Goal: Task Accomplishment & Management: Complete application form

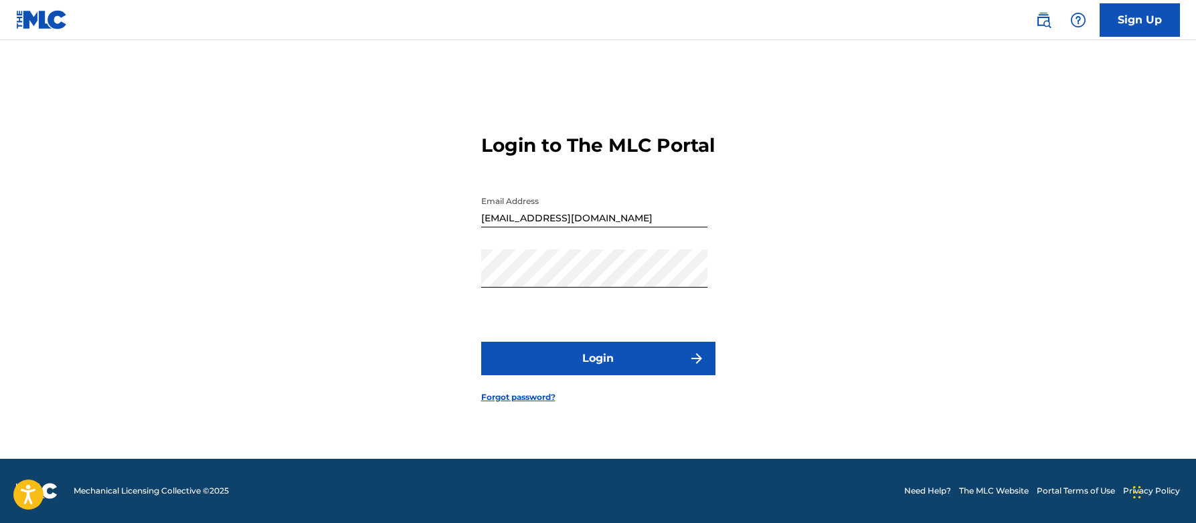
click at [616, 369] on button "Login" at bounding box center [598, 358] width 234 height 33
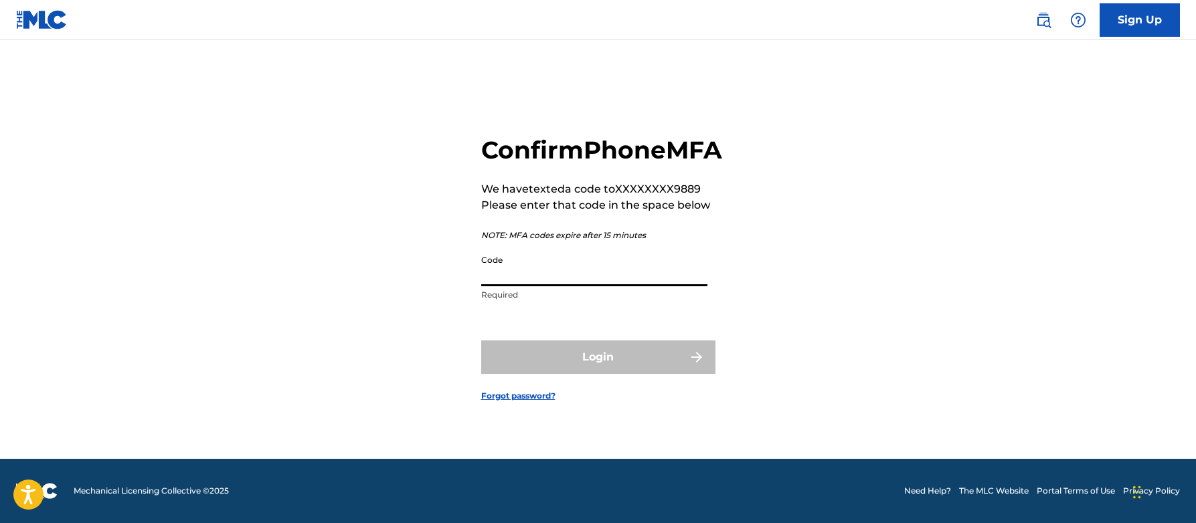
click at [547, 286] on input "Code" at bounding box center [594, 267] width 226 height 38
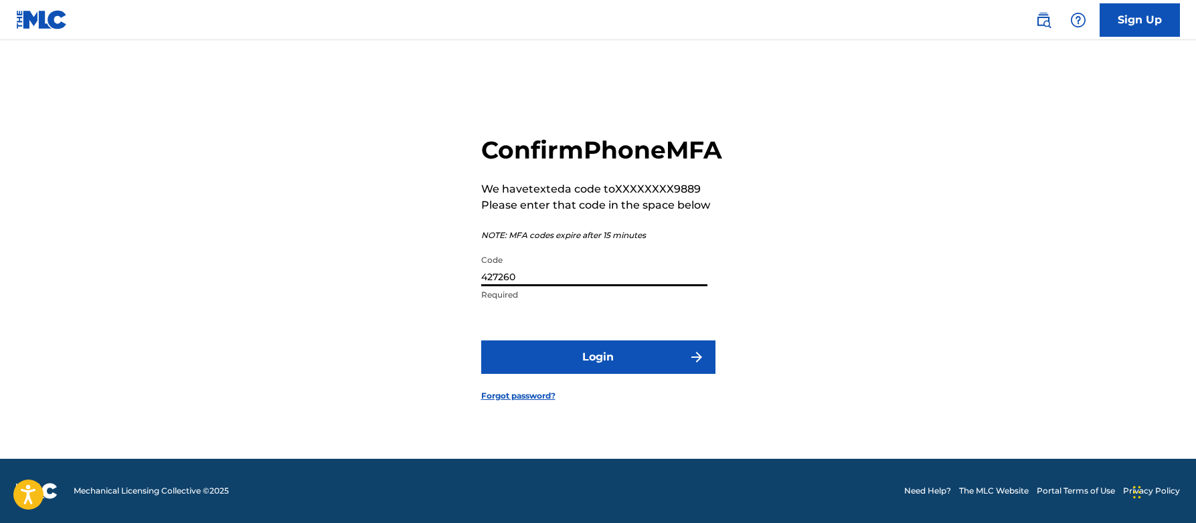
type input "427260"
click at [602, 370] on button "Login" at bounding box center [598, 357] width 234 height 33
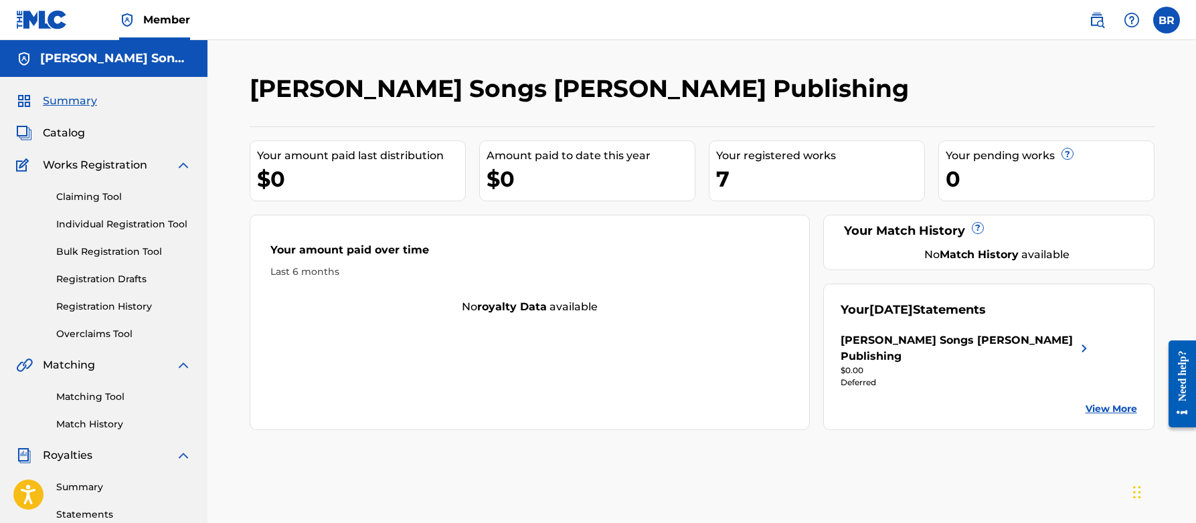
click at [74, 131] on span "Catalog" at bounding box center [64, 133] width 42 height 16
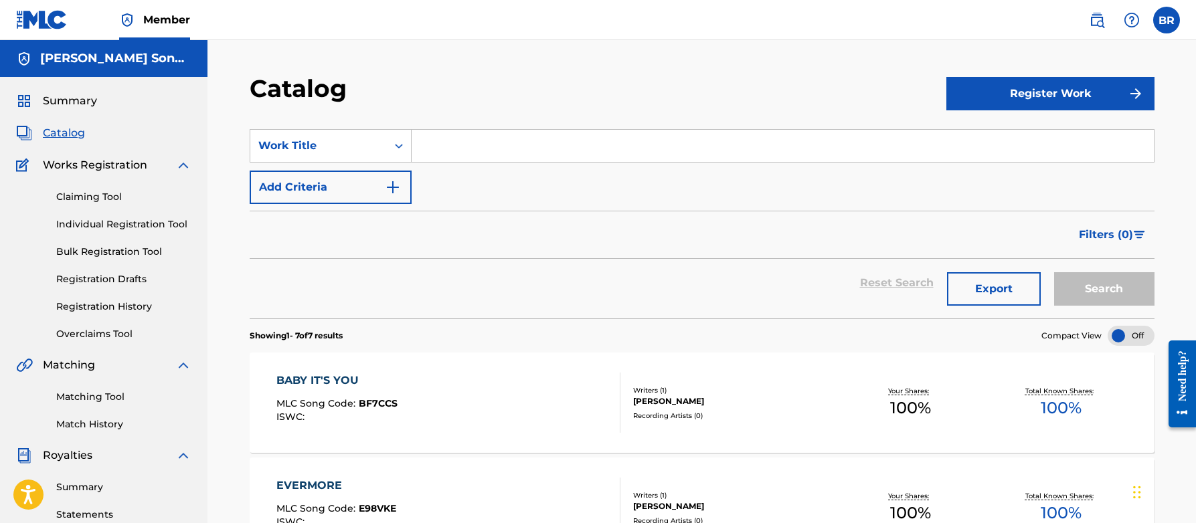
click at [1035, 90] on button "Register Work" at bounding box center [1050, 93] width 208 height 33
click at [988, 135] on link "Individual" at bounding box center [1050, 137] width 208 height 32
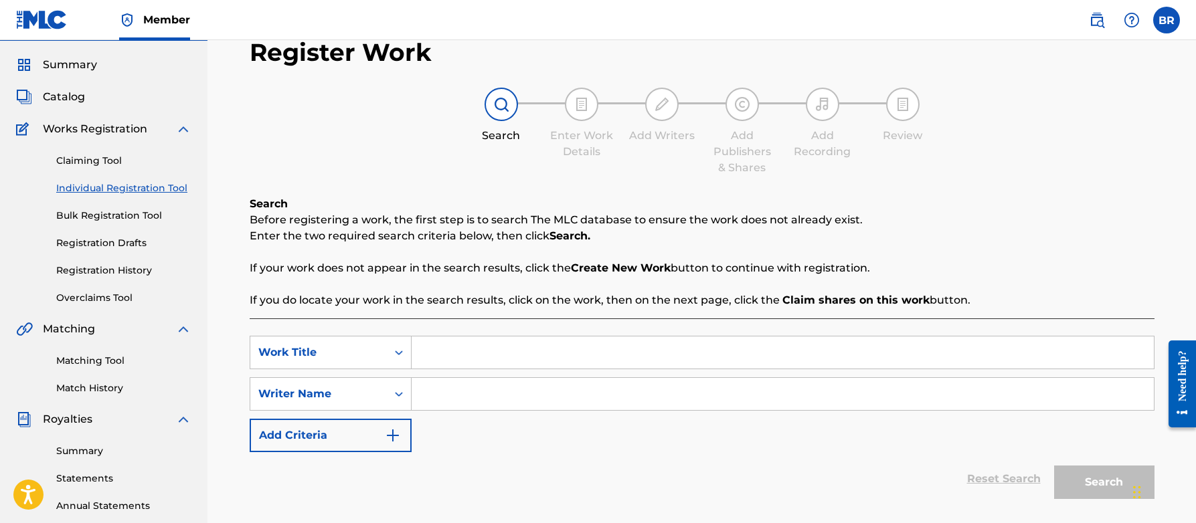
scroll to position [62, 0]
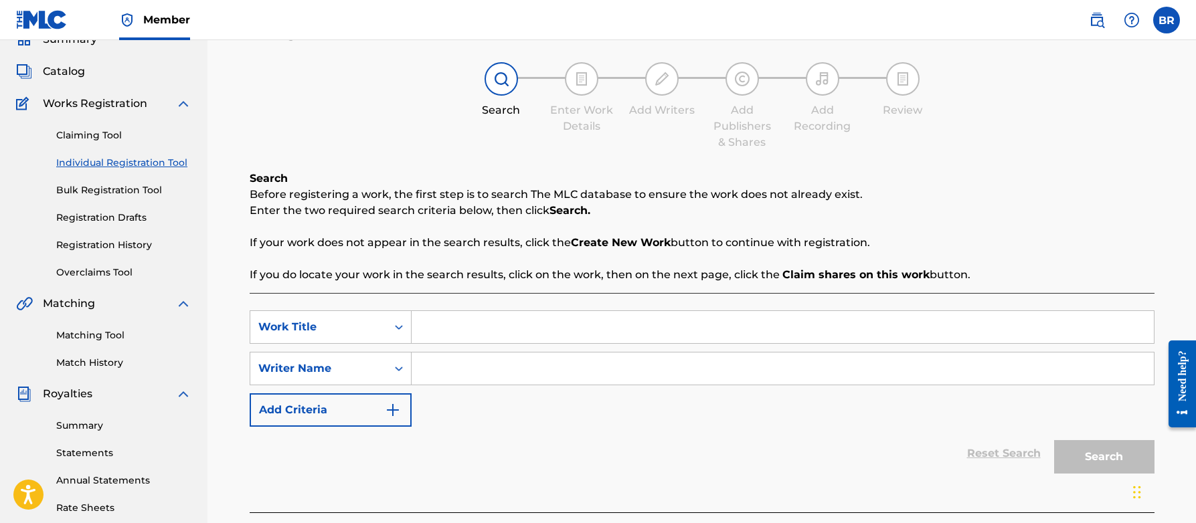
click at [444, 327] on input "Search Form" at bounding box center [783, 327] width 742 height 32
type input "'Aletale"
click at [540, 367] on input "Search Form" at bounding box center [783, 369] width 742 height 32
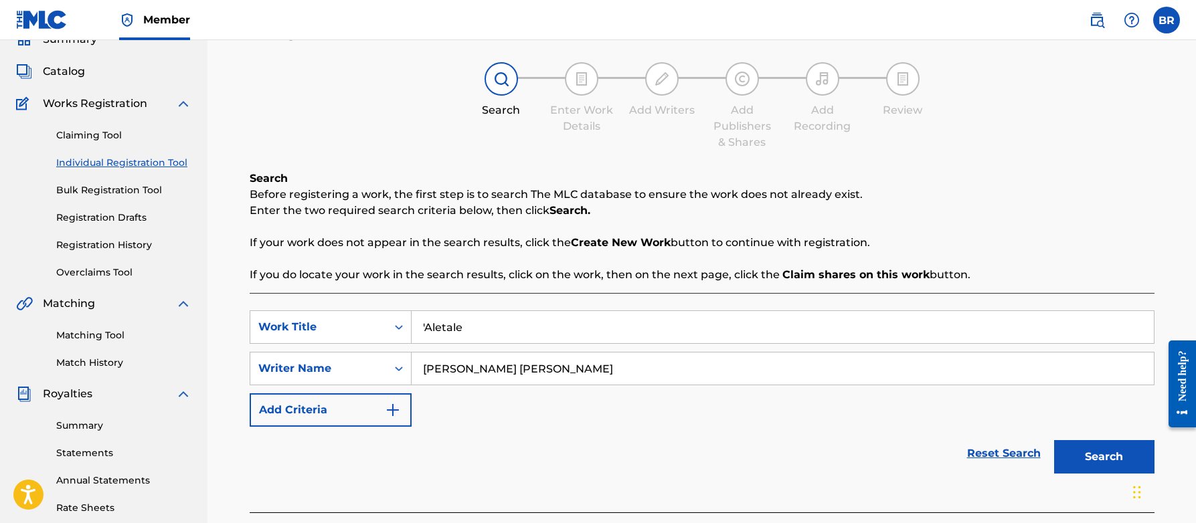
type input "[PERSON_NAME] [PERSON_NAME]"
click at [1085, 462] on button "Search" at bounding box center [1104, 456] width 100 height 33
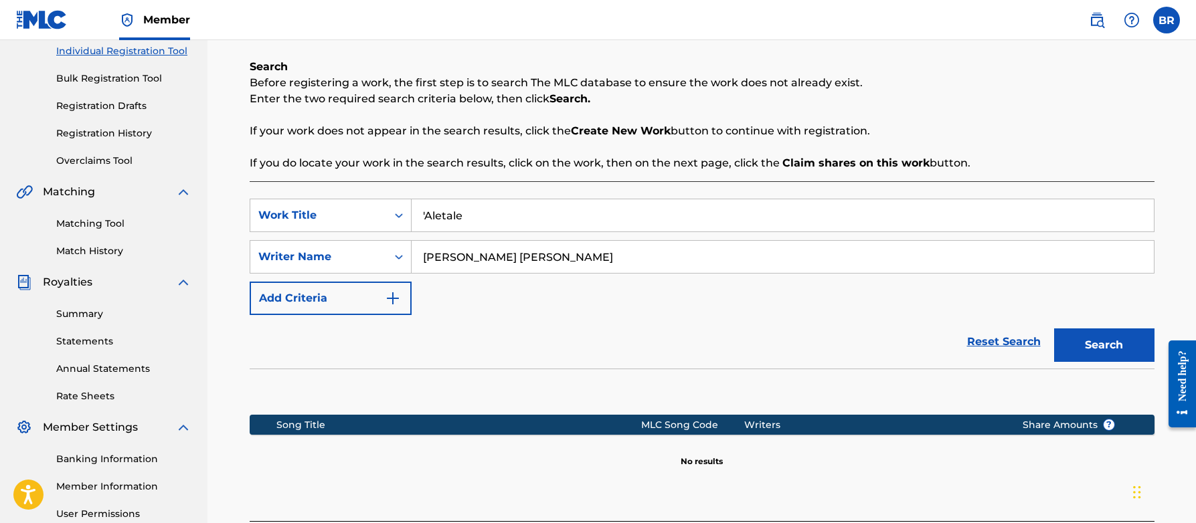
scroll to position [278, 0]
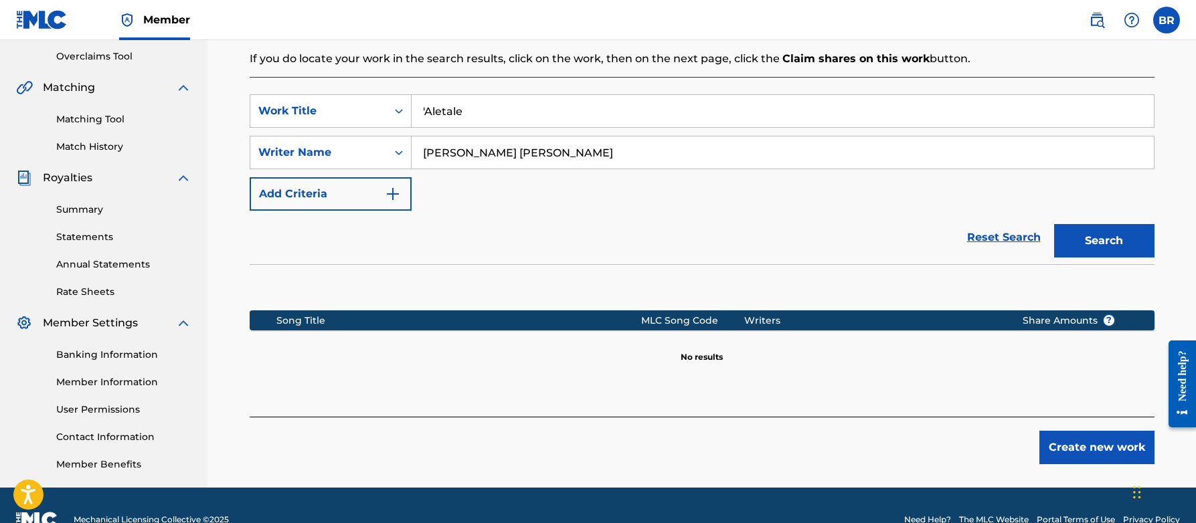
click at [1076, 445] on button "Create new work" at bounding box center [1096, 447] width 115 height 33
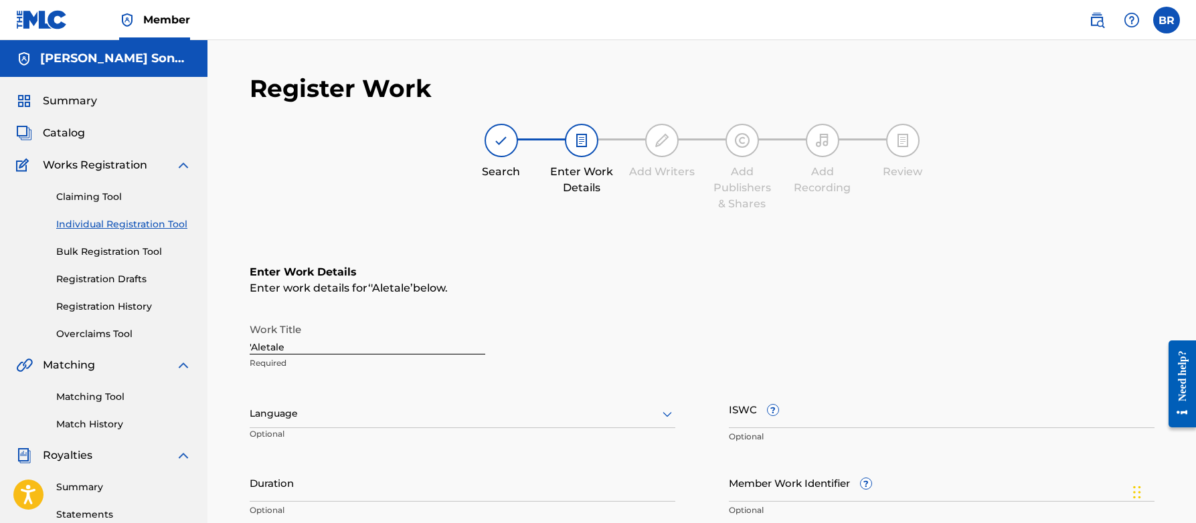
scroll to position [85, 0]
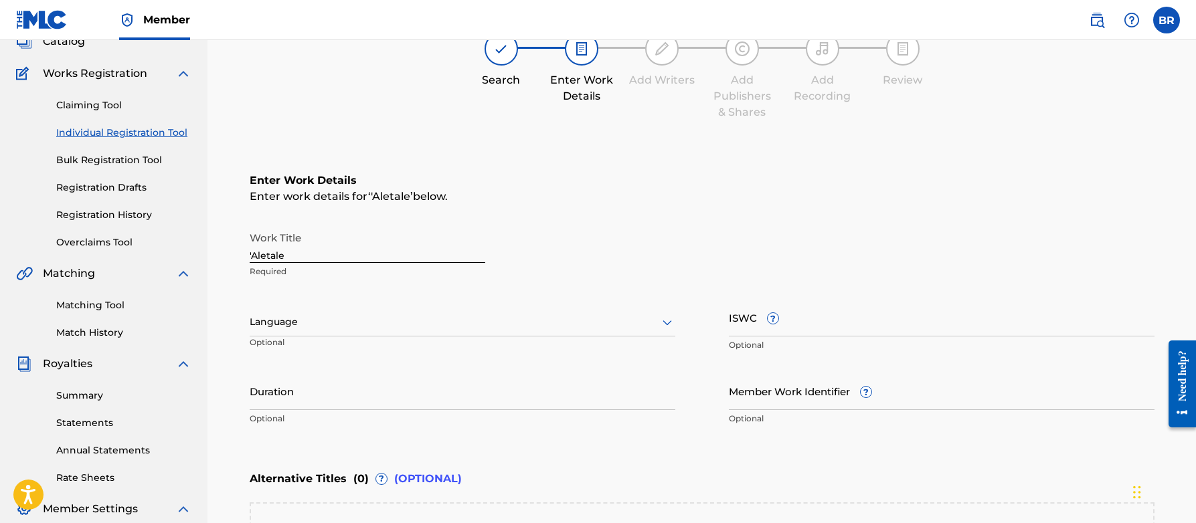
click at [666, 330] on div "Language" at bounding box center [463, 322] width 426 height 28
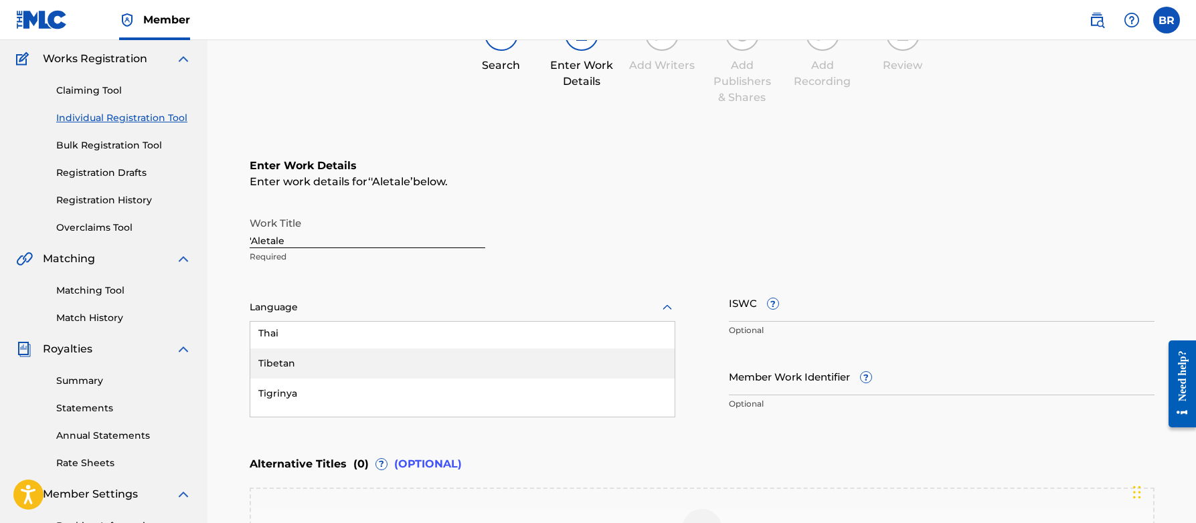
scroll to position [3701, 0]
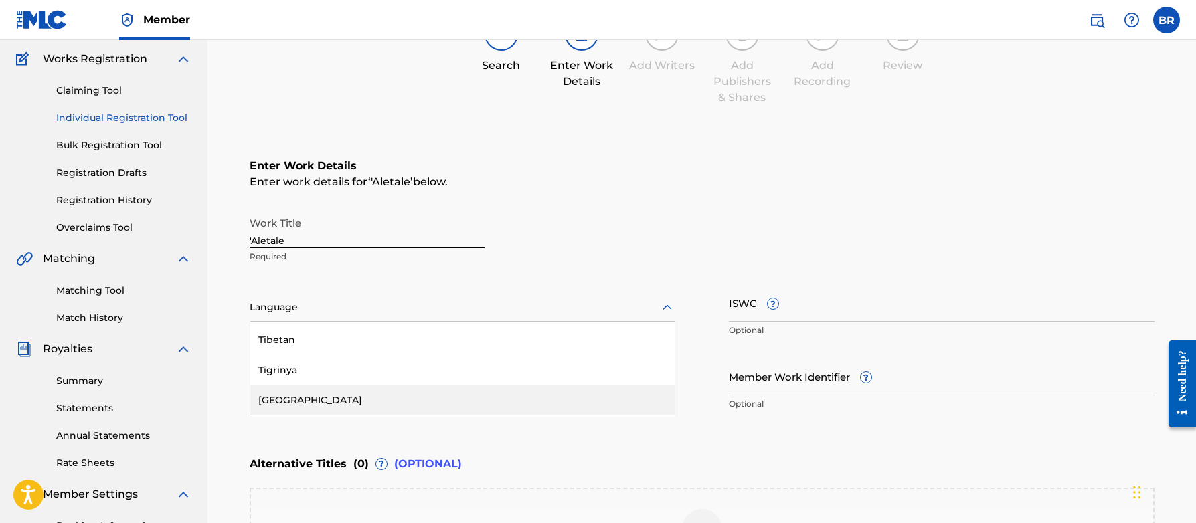
click at [279, 400] on div "[GEOGRAPHIC_DATA]" at bounding box center [462, 400] width 424 height 30
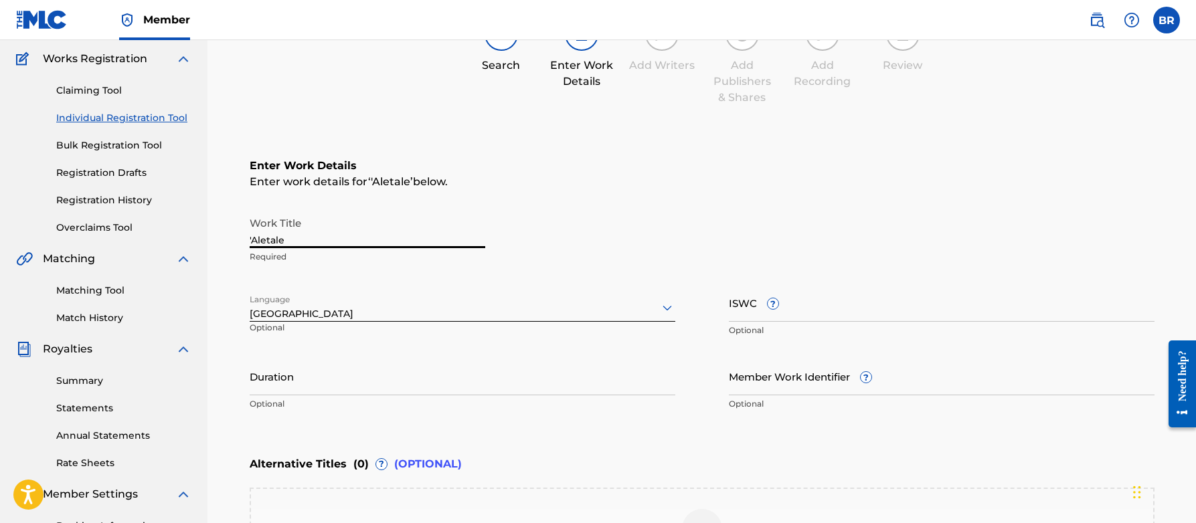
click at [308, 237] on input "'Aletale" at bounding box center [368, 229] width 236 height 38
type input "'ALETALE"
click at [584, 179] on div "Enter work details for ‘ 'ALETALE ’ below." at bounding box center [702, 182] width 905 height 16
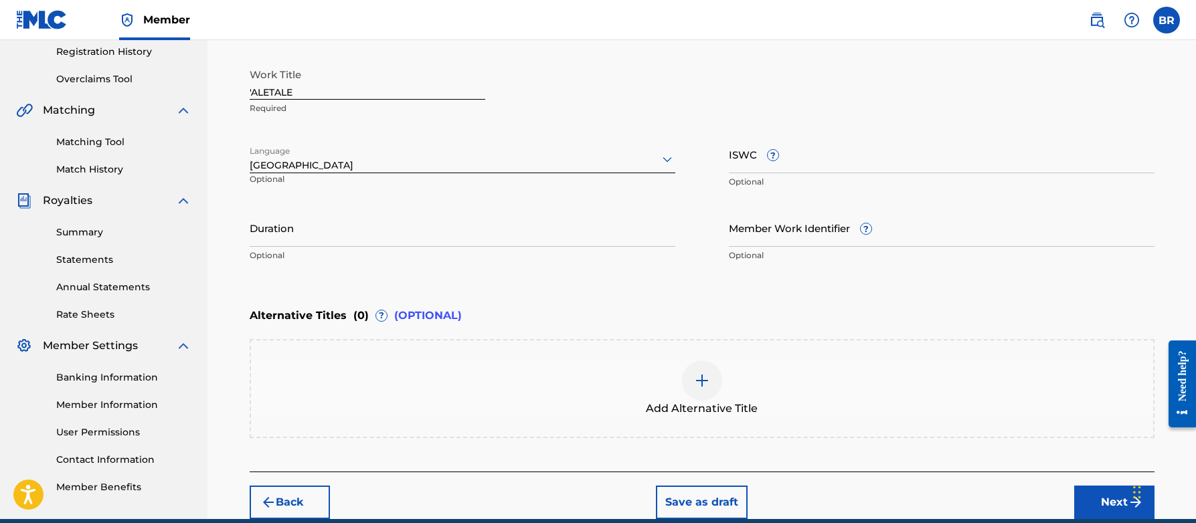
scroll to position [315, 0]
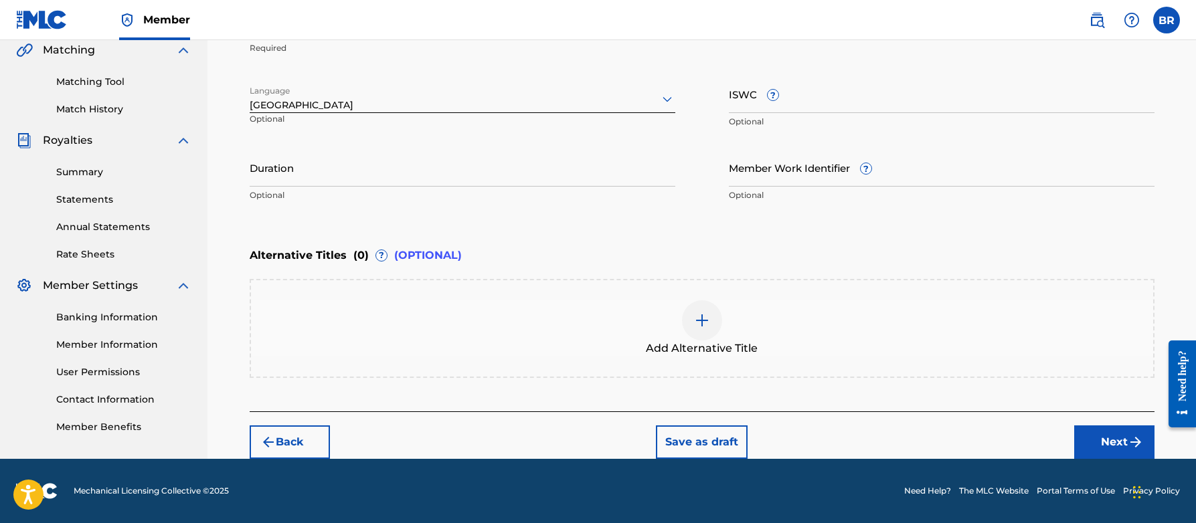
click at [1105, 440] on button "Next" at bounding box center [1114, 442] width 80 height 33
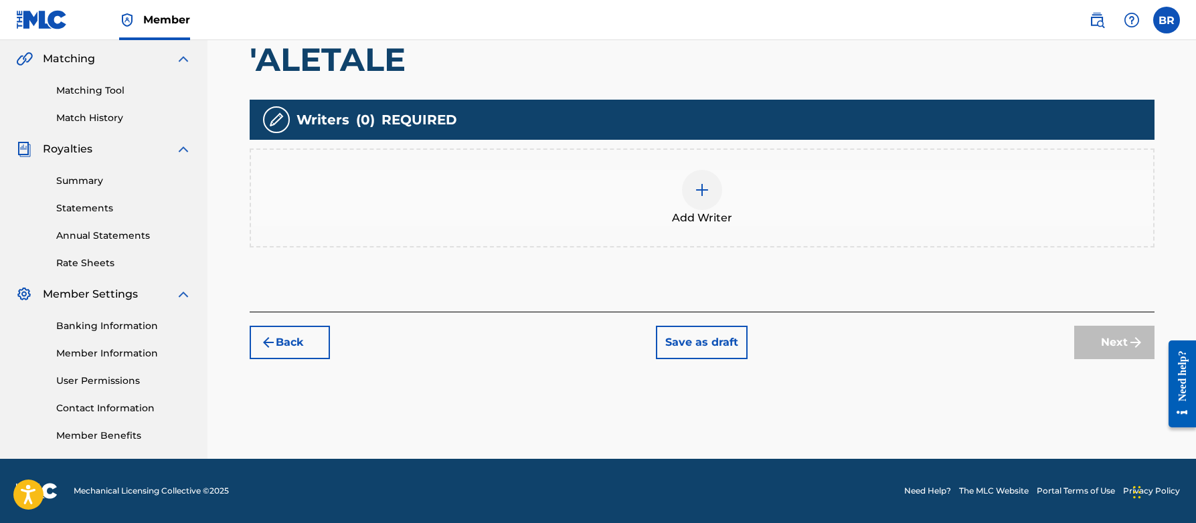
scroll to position [306, 0]
click at [703, 185] on img at bounding box center [702, 190] width 16 height 16
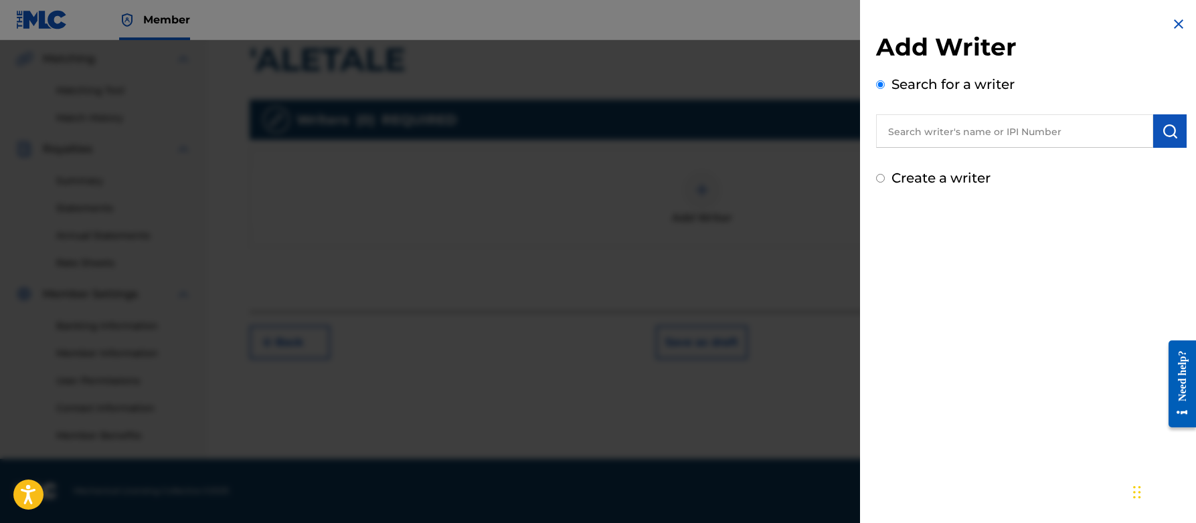
click at [893, 132] on input "text" at bounding box center [1014, 130] width 277 height 33
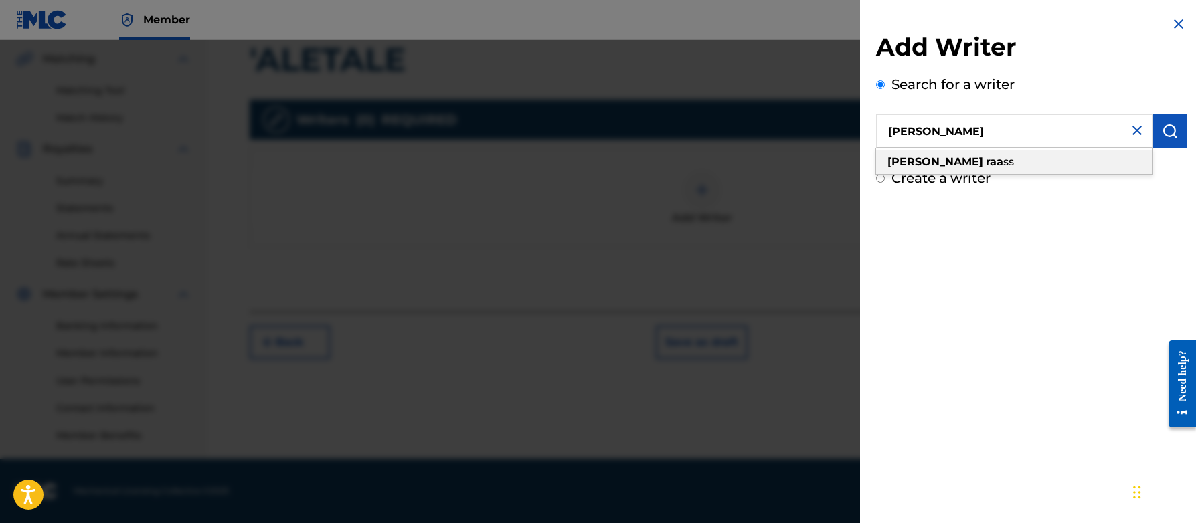
click at [986, 159] on strong "raa" at bounding box center [994, 161] width 17 height 13
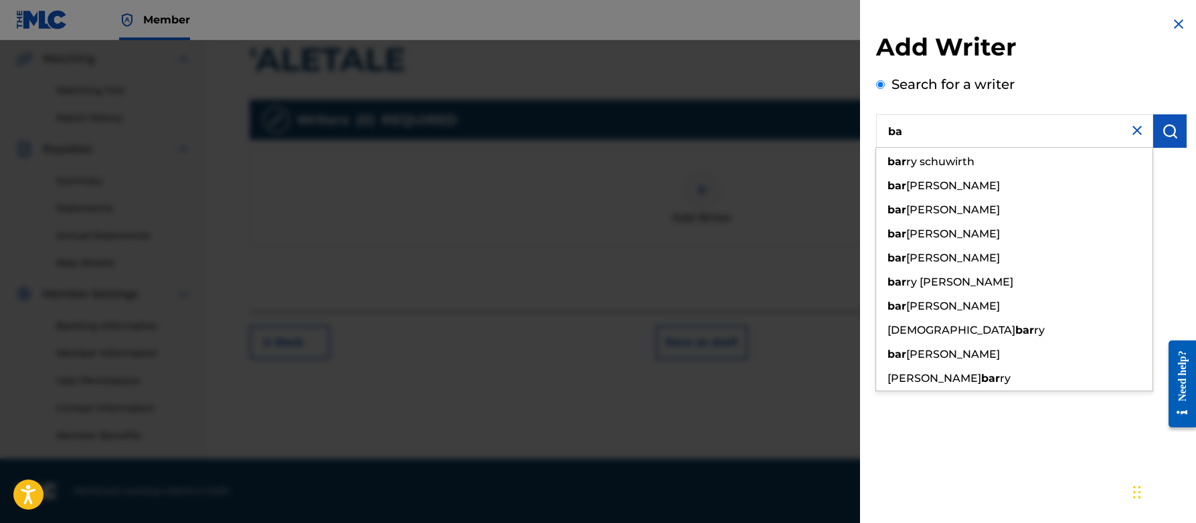
type input "b"
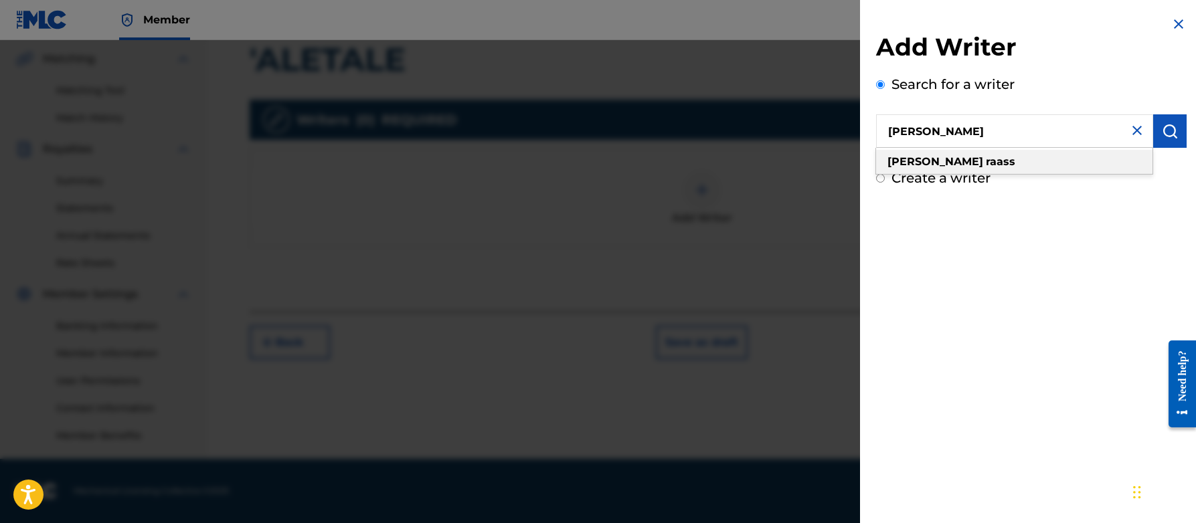
click at [986, 164] on strong "raass" at bounding box center [1000, 161] width 29 height 13
type input "[PERSON_NAME]"
click at [1170, 133] on img "submit" at bounding box center [1170, 131] width 16 height 16
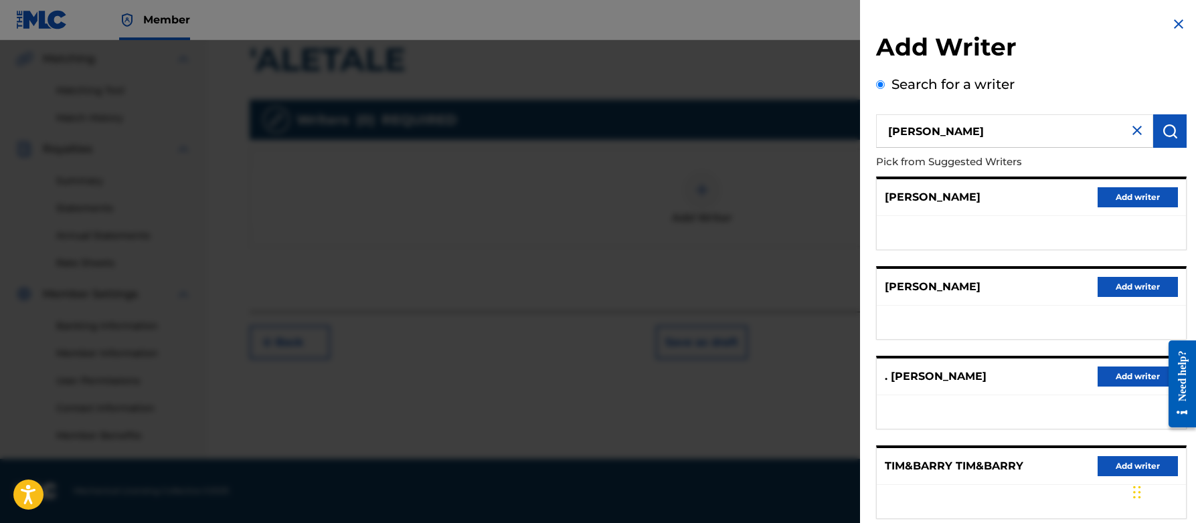
scroll to position [169, 0]
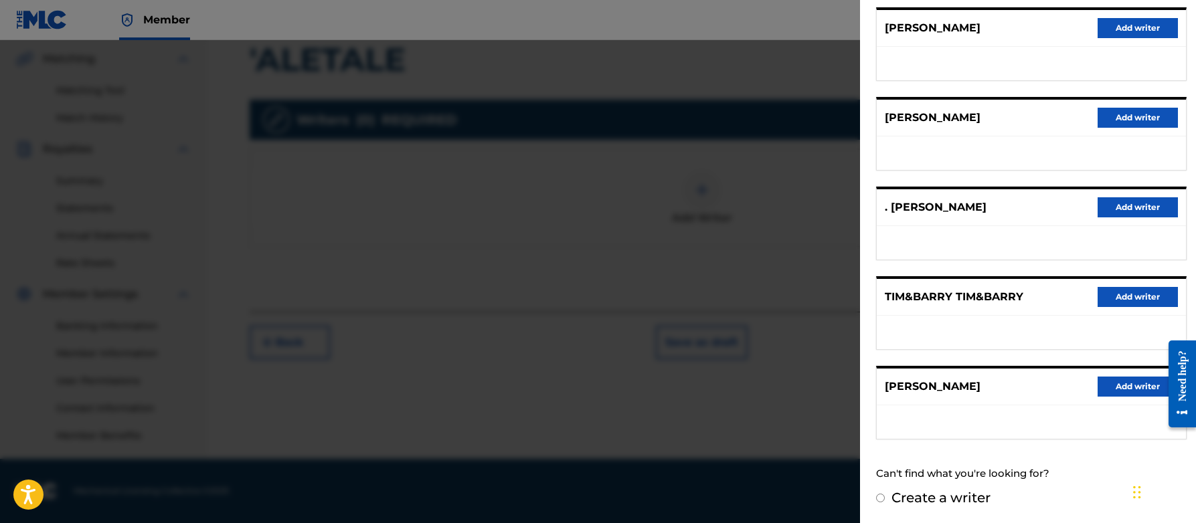
click at [1115, 385] on button "Add writer" at bounding box center [1137, 387] width 80 height 20
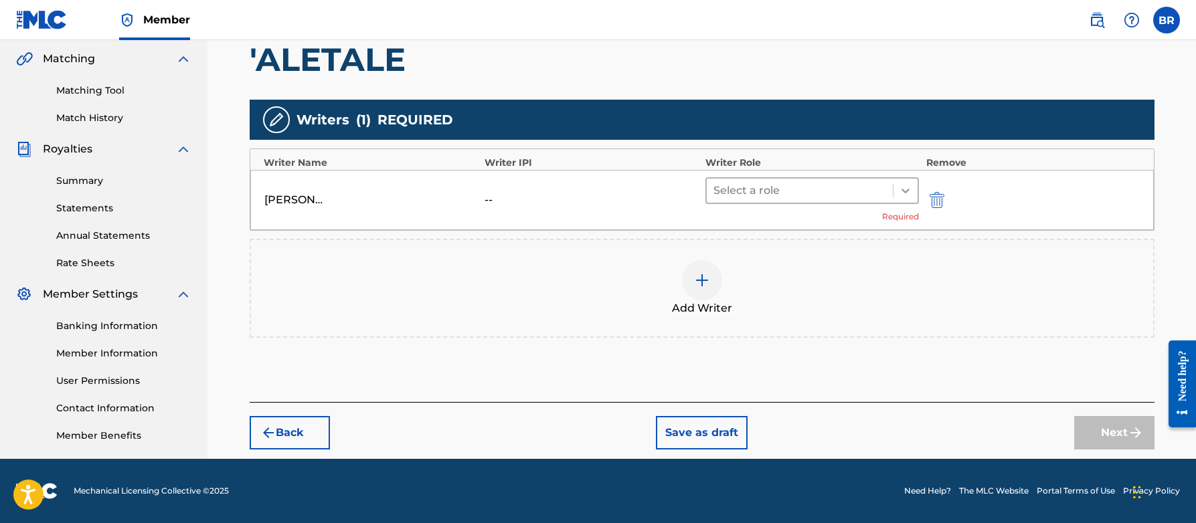
click at [908, 193] on icon at bounding box center [905, 190] width 13 height 13
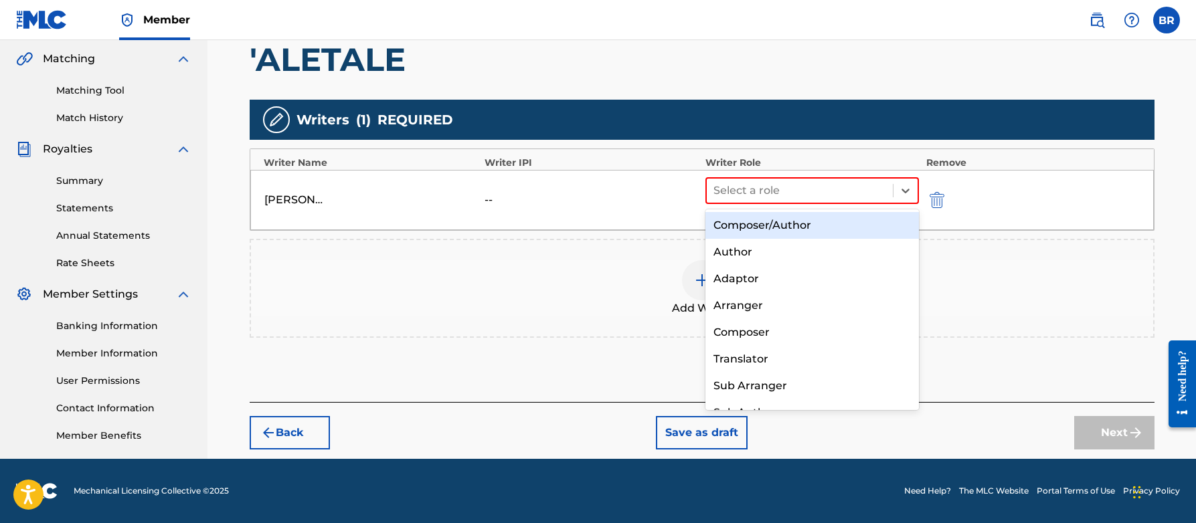
click at [788, 227] on div "Composer/Author" at bounding box center [812, 225] width 214 height 27
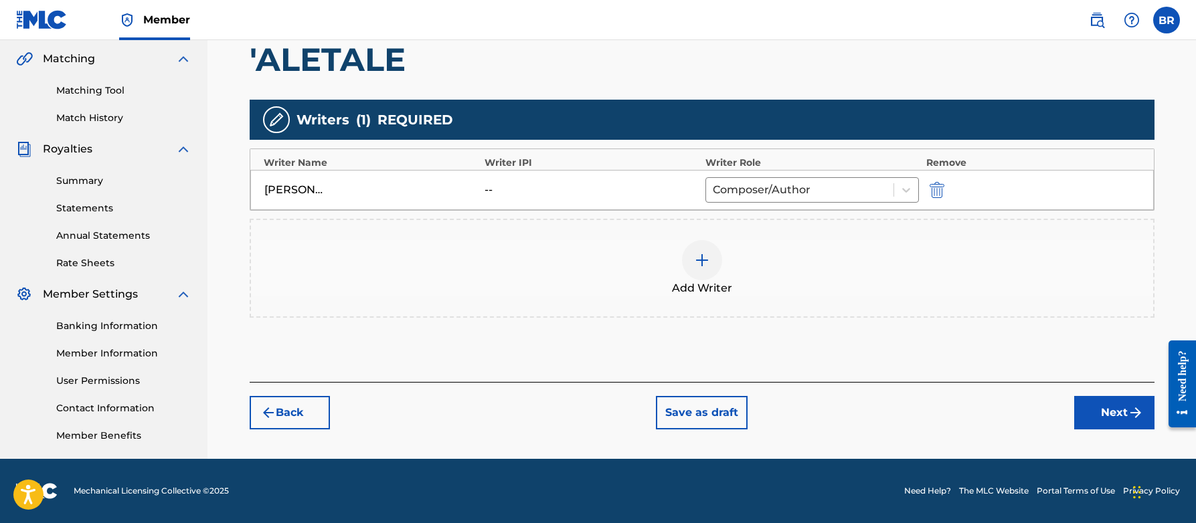
click at [1109, 412] on button "Next" at bounding box center [1114, 412] width 80 height 33
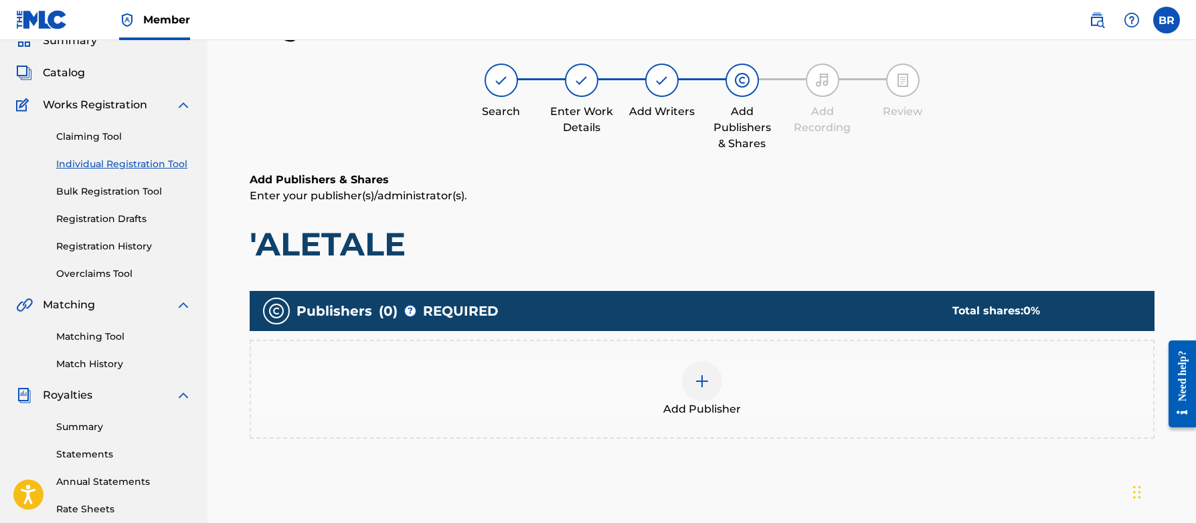
scroll to position [248, 0]
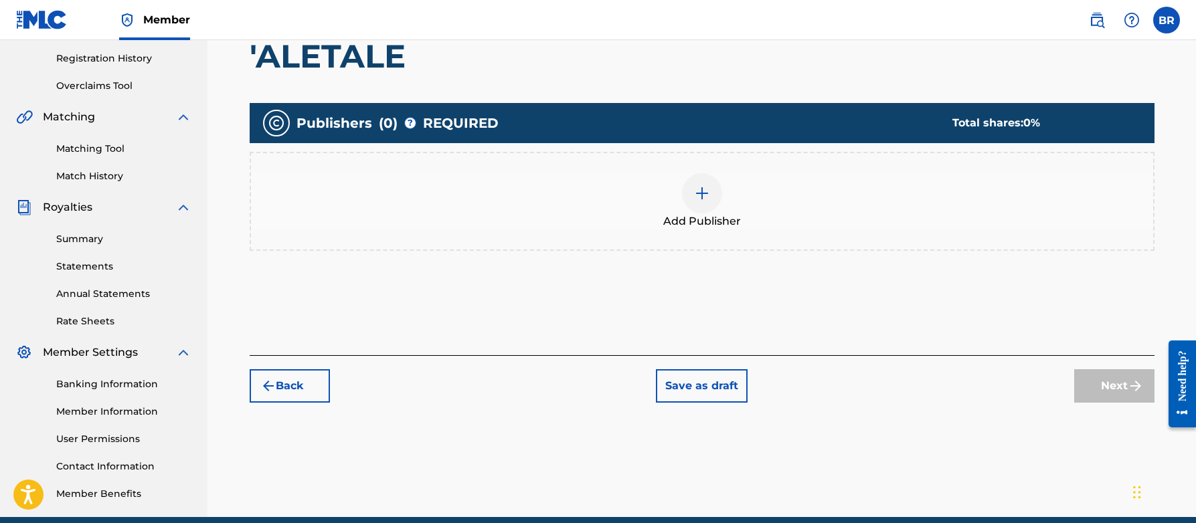
click at [701, 194] on img at bounding box center [702, 193] width 16 height 16
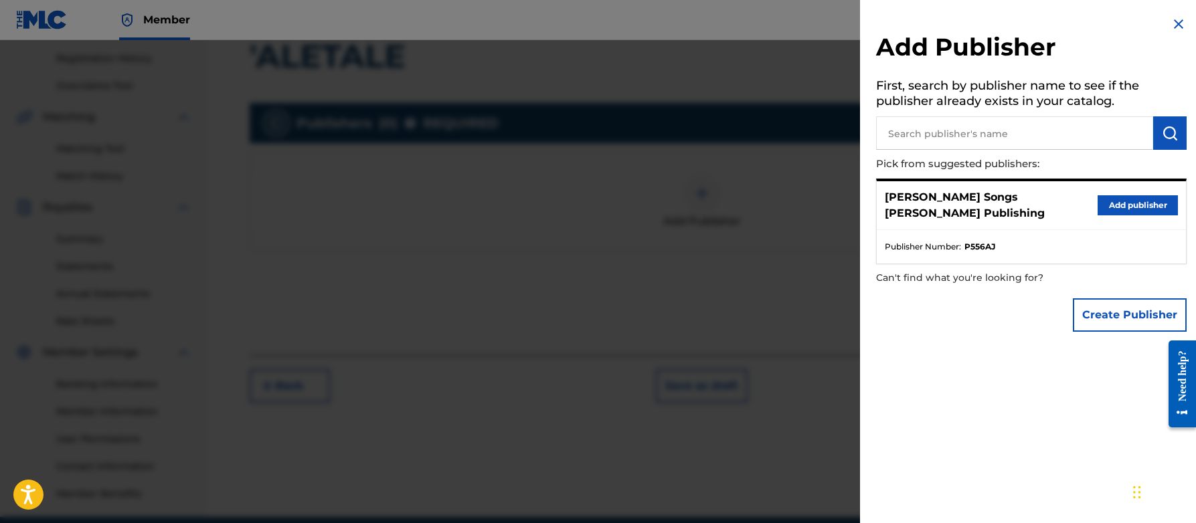
click at [1130, 203] on button "Add publisher" at bounding box center [1137, 205] width 80 height 20
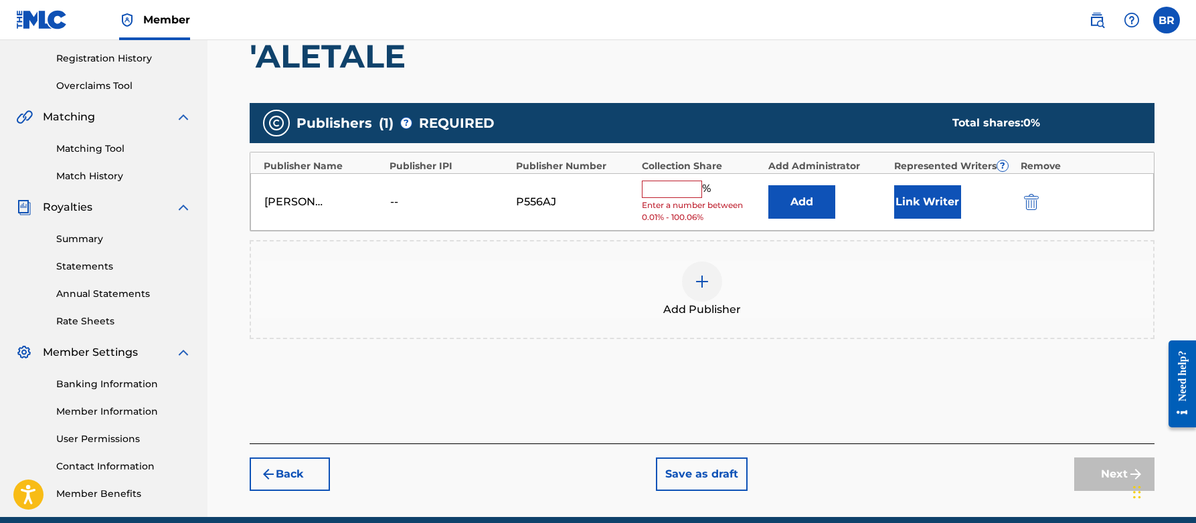
click at [657, 188] on input "text" at bounding box center [672, 189] width 60 height 17
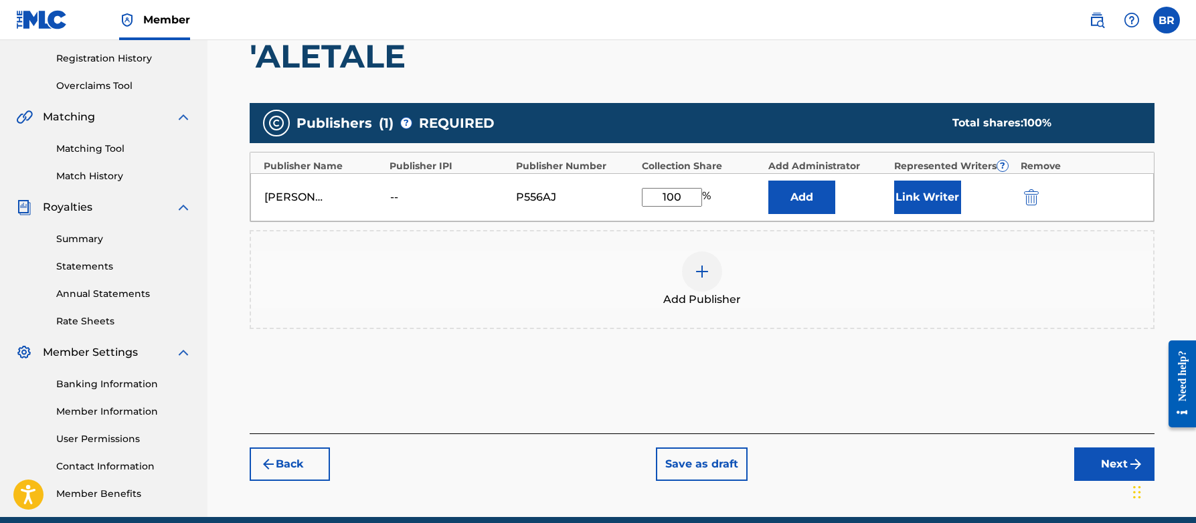
type input "100"
click at [819, 269] on div "Add Publisher" at bounding box center [702, 280] width 902 height 56
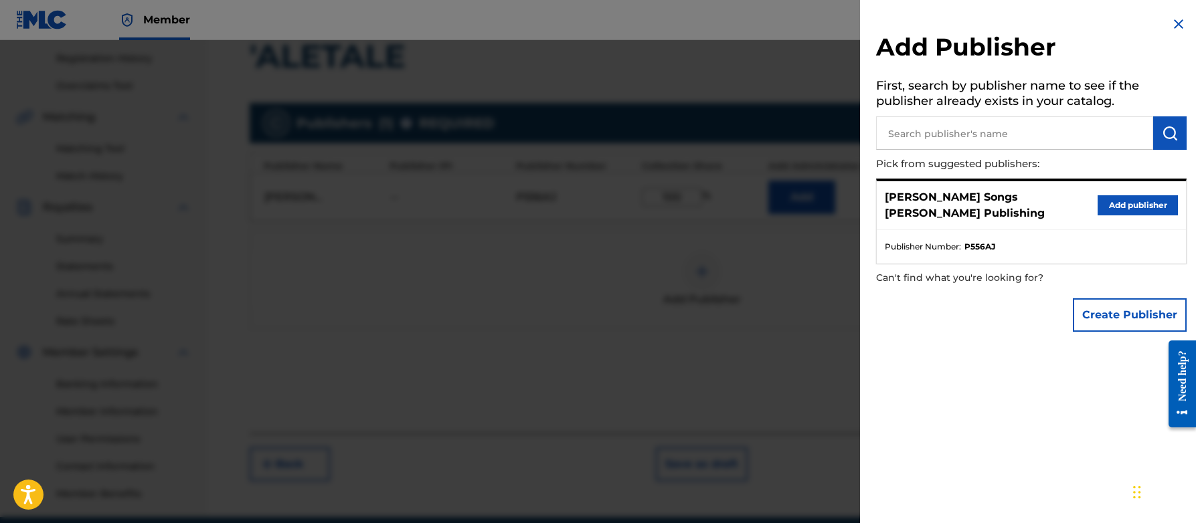
click at [1172, 23] on img at bounding box center [1178, 24] width 16 height 16
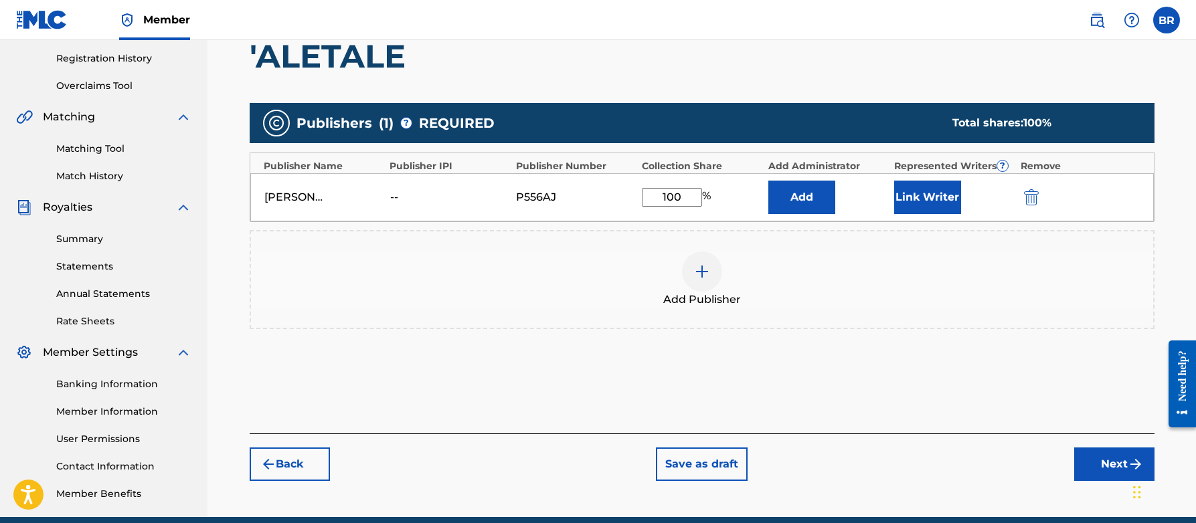
click at [1109, 466] on button "Next" at bounding box center [1114, 464] width 80 height 33
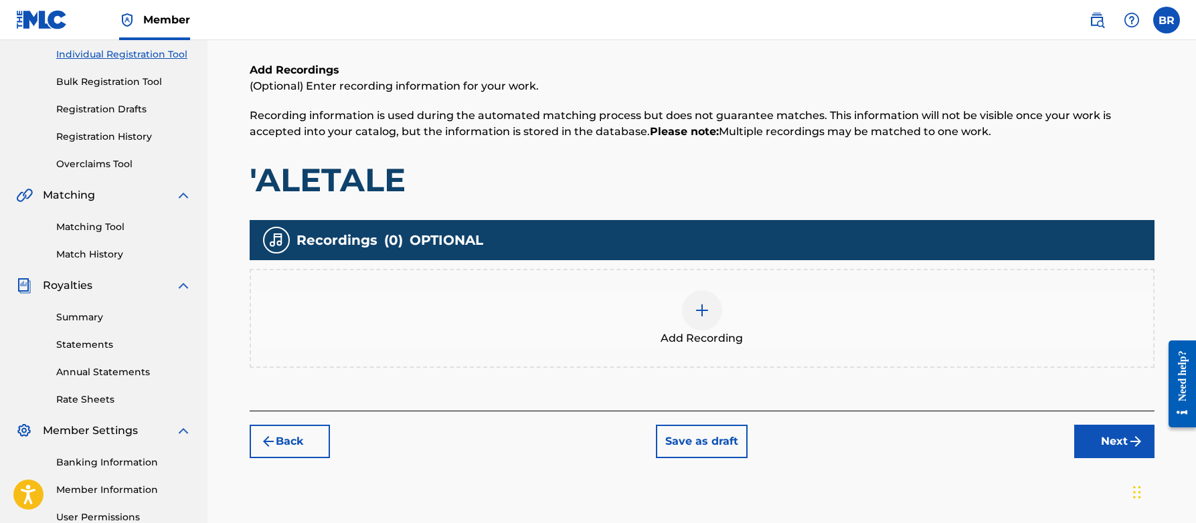
scroll to position [222, 0]
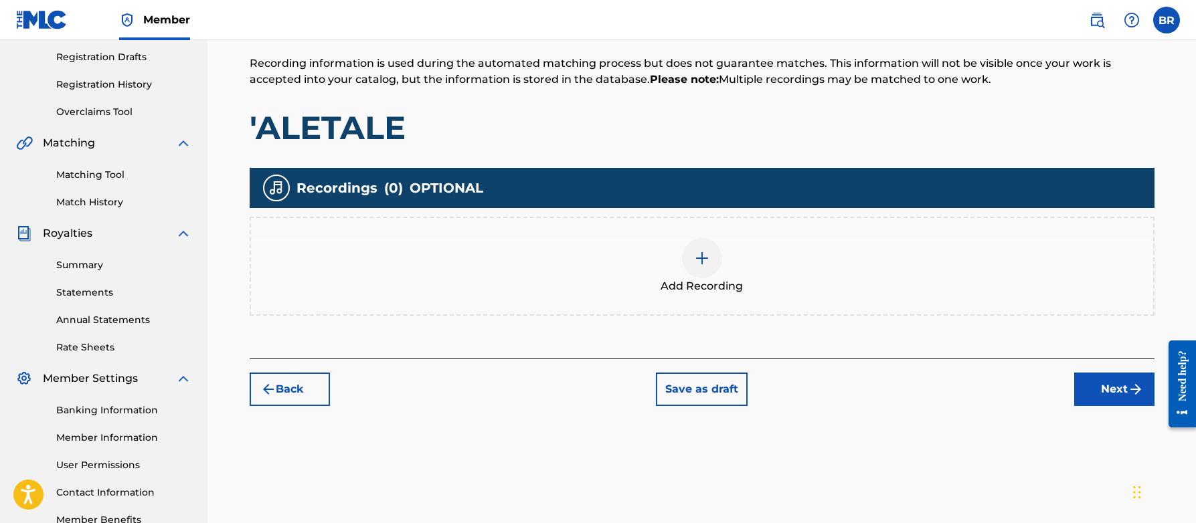
click at [1091, 389] on button "Next" at bounding box center [1114, 389] width 80 height 33
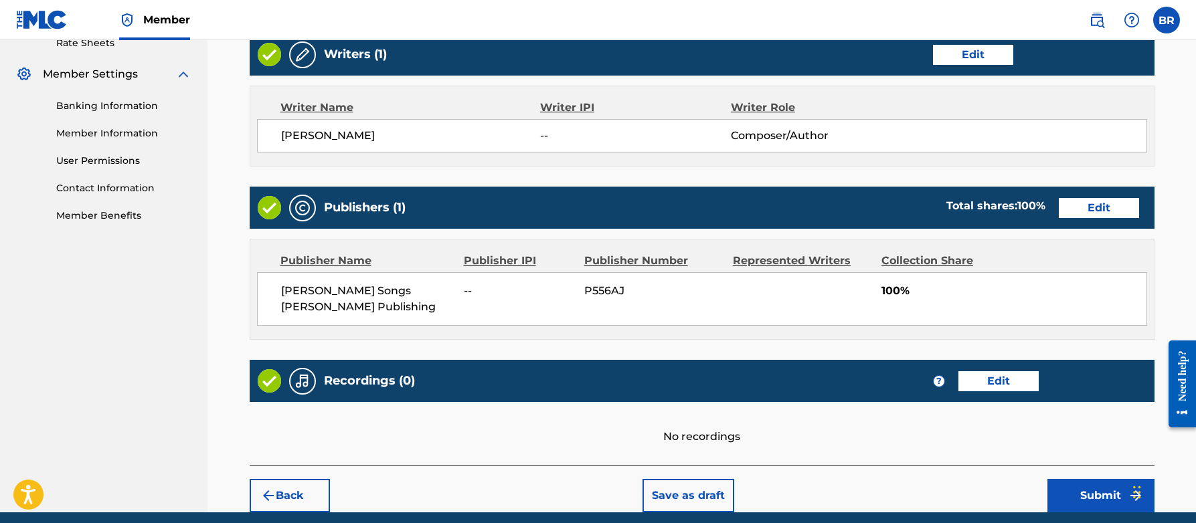
scroll to position [580, 0]
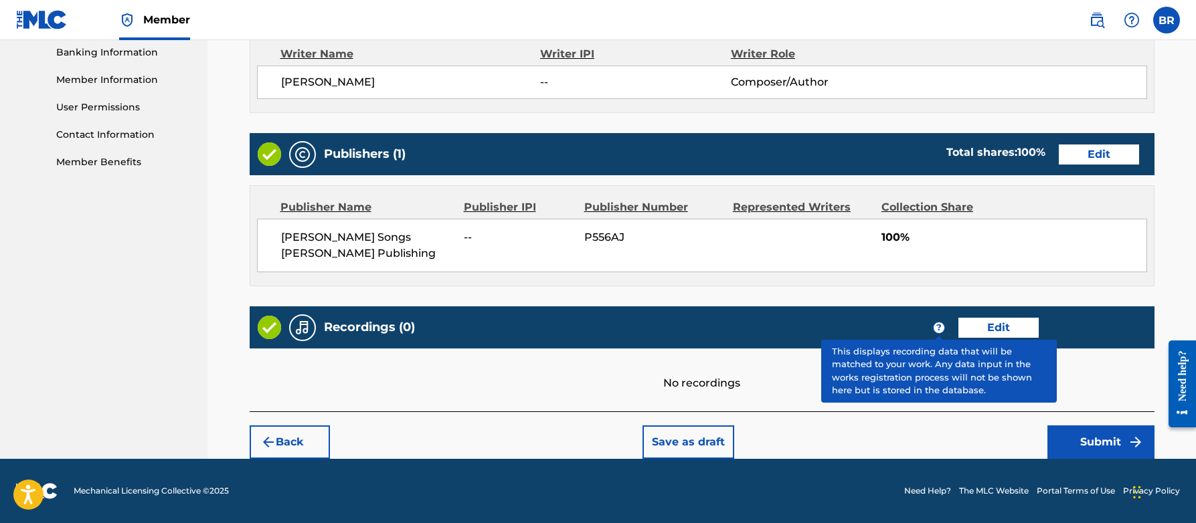
click at [940, 327] on span "?" at bounding box center [939, 328] width 11 height 11
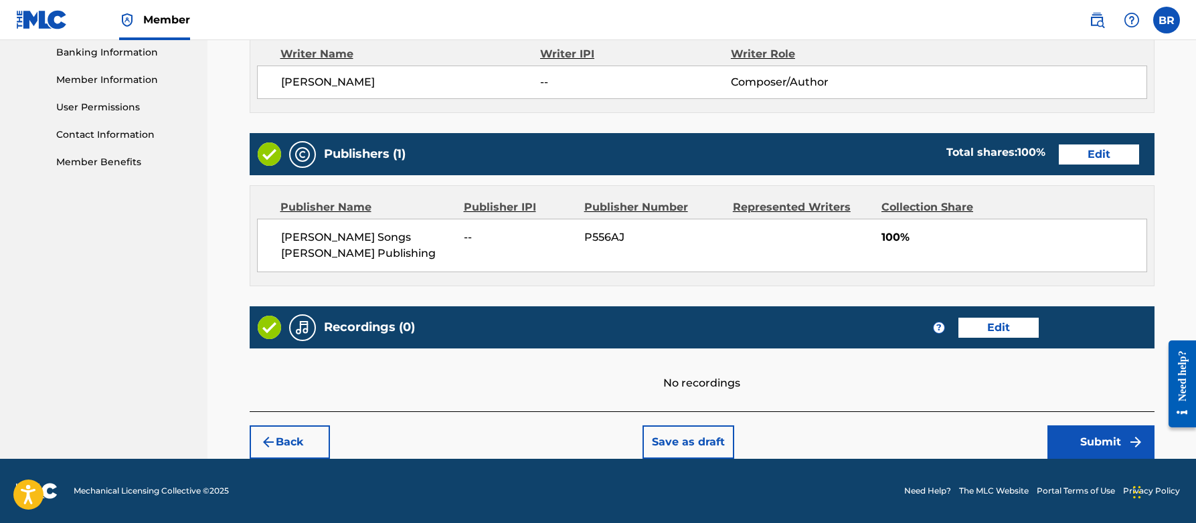
click at [987, 328] on button "Edit" at bounding box center [998, 328] width 80 height 20
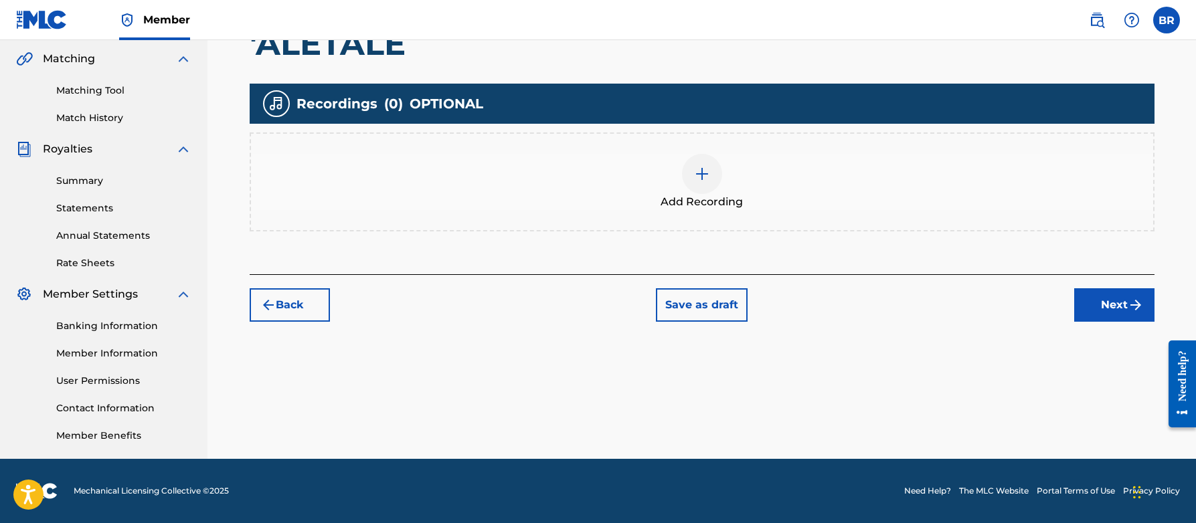
click at [702, 175] on img at bounding box center [702, 174] width 16 height 16
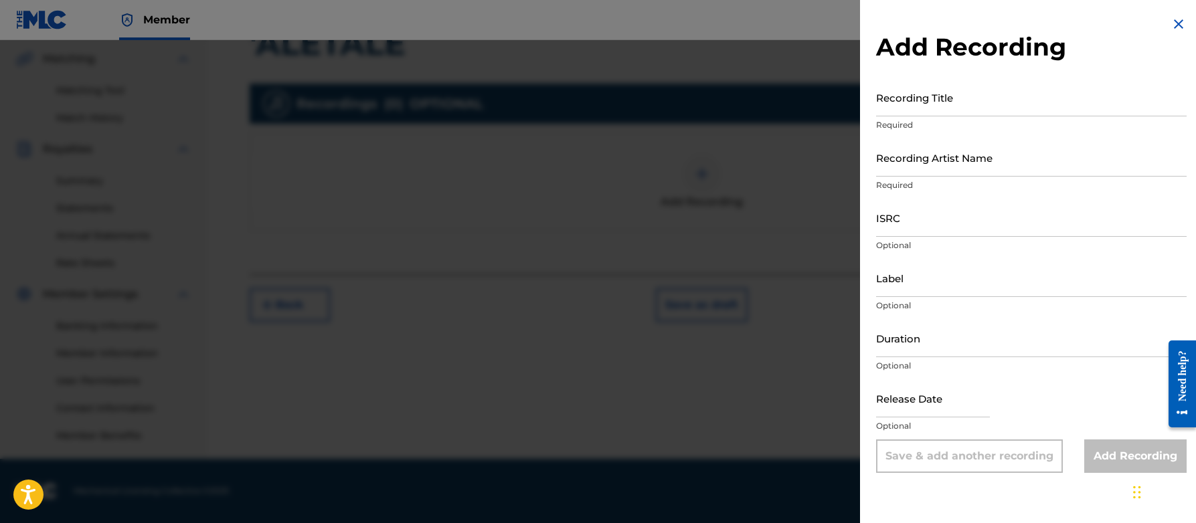
click at [960, 101] on input "Recording Title" at bounding box center [1031, 97] width 310 height 38
type input "'ALETALE"
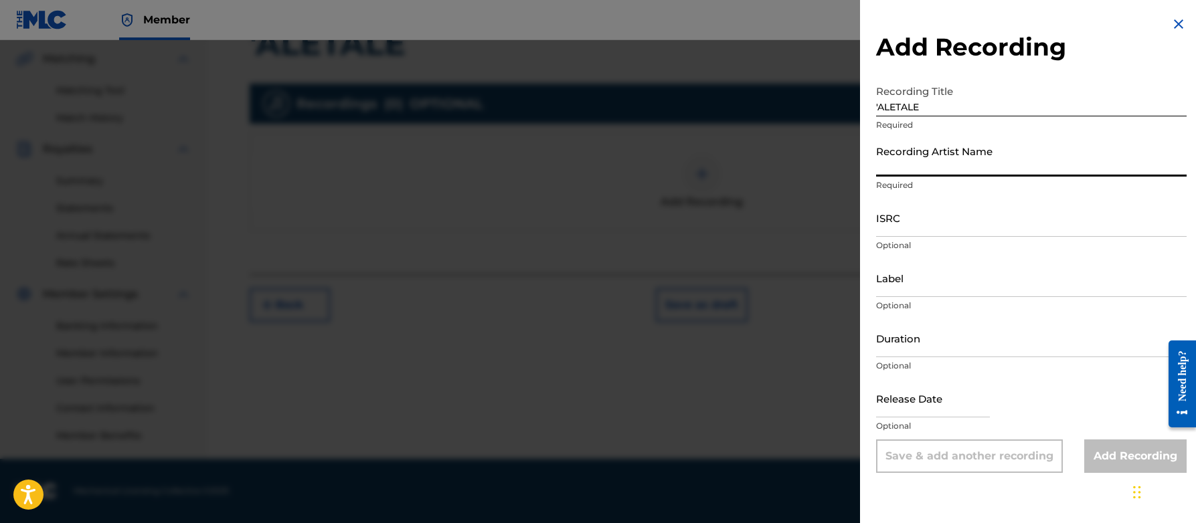
click at [988, 160] on input "Recording Artist Name" at bounding box center [1031, 158] width 310 height 38
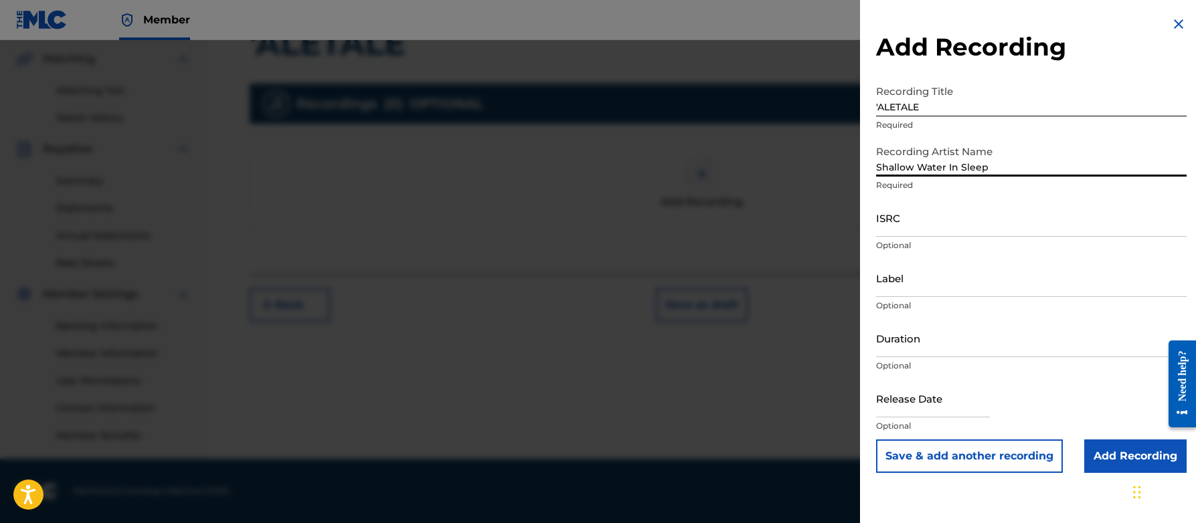
type input "Shallow Water In Sleep"
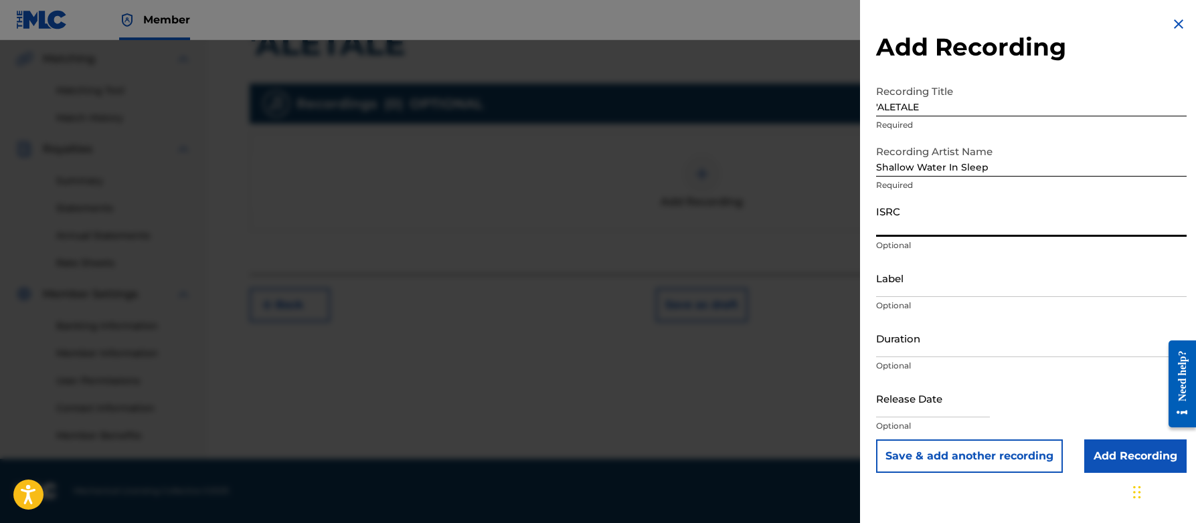
click at [950, 221] on input "ISRC" at bounding box center [1031, 218] width 310 height 38
paste input "QZZ7N2513629"
type input "QZZ7N2513629"
click at [919, 283] on input "Label" at bounding box center [1031, 278] width 310 height 38
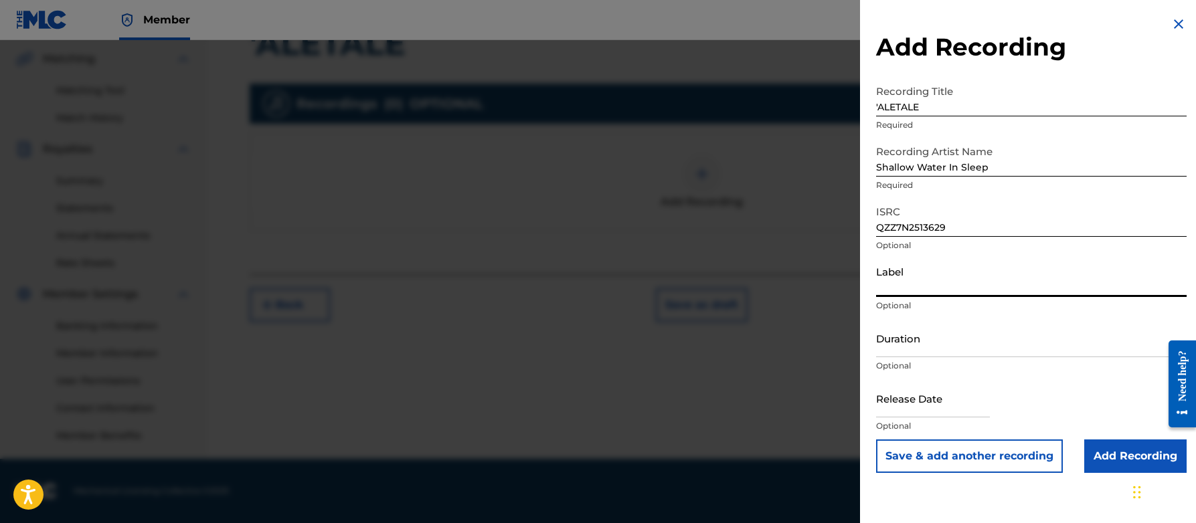
click at [955, 406] on input "text" at bounding box center [933, 398] width 114 height 38
select select "7"
select select "2025"
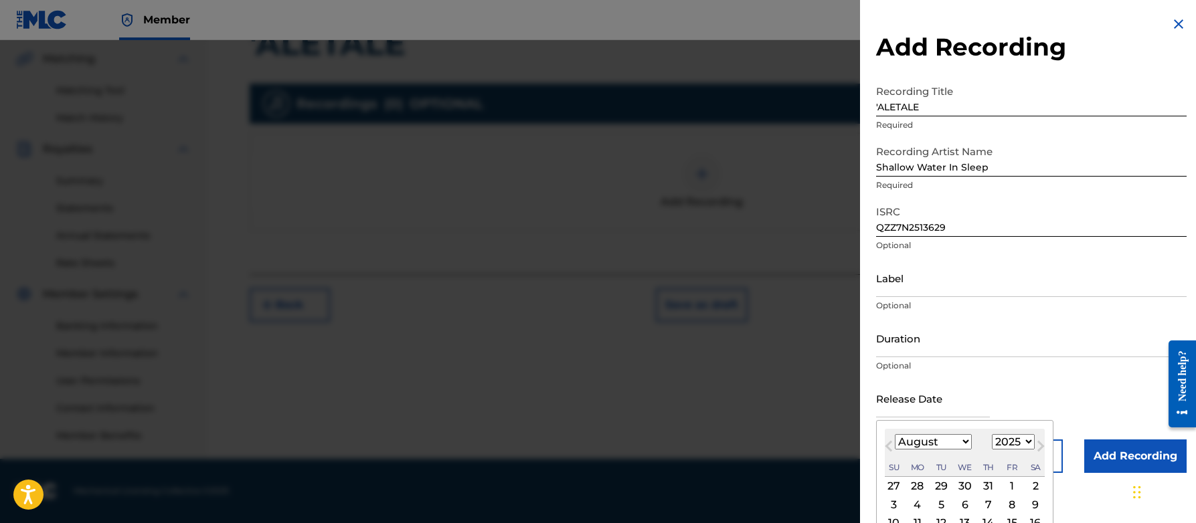
click at [982, 484] on div "31" at bounding box center [988, 486] width 16 height 16
type input "[DATE]"
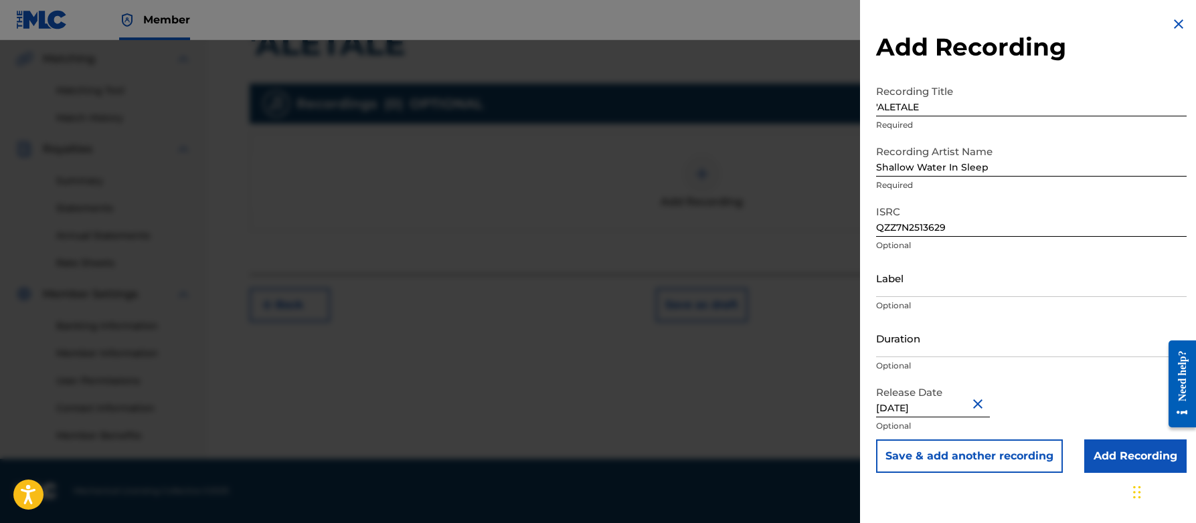
click at [990, 404] on button "Close" at bounding box center [980, 403] width 20 height 41
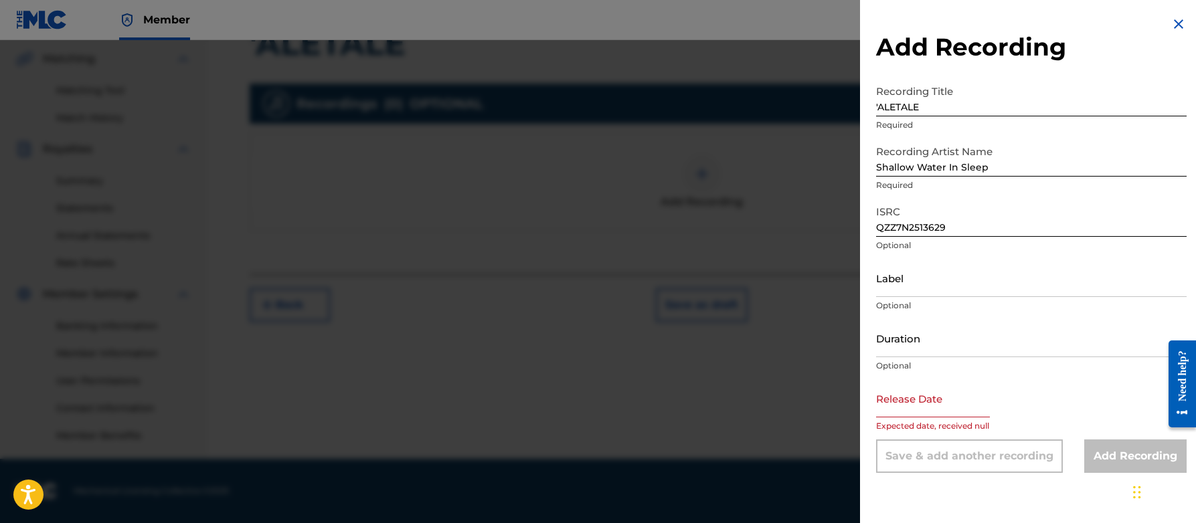
click at [942, 410] on input "text" at bounding box center [933, 398] width 114 height 38
select select "7"
select select "2025"
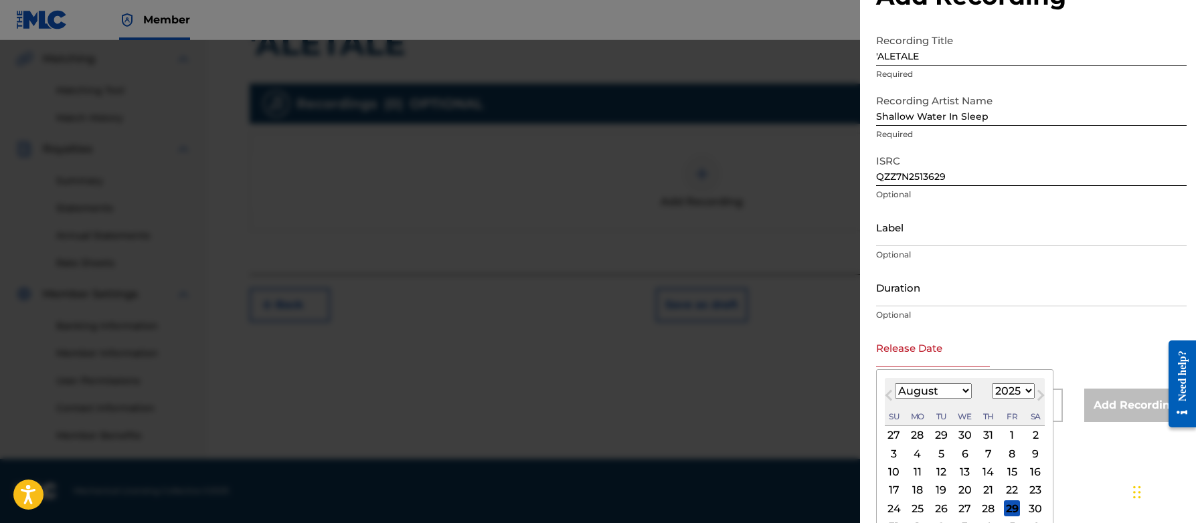
scroll to position [91, 0]
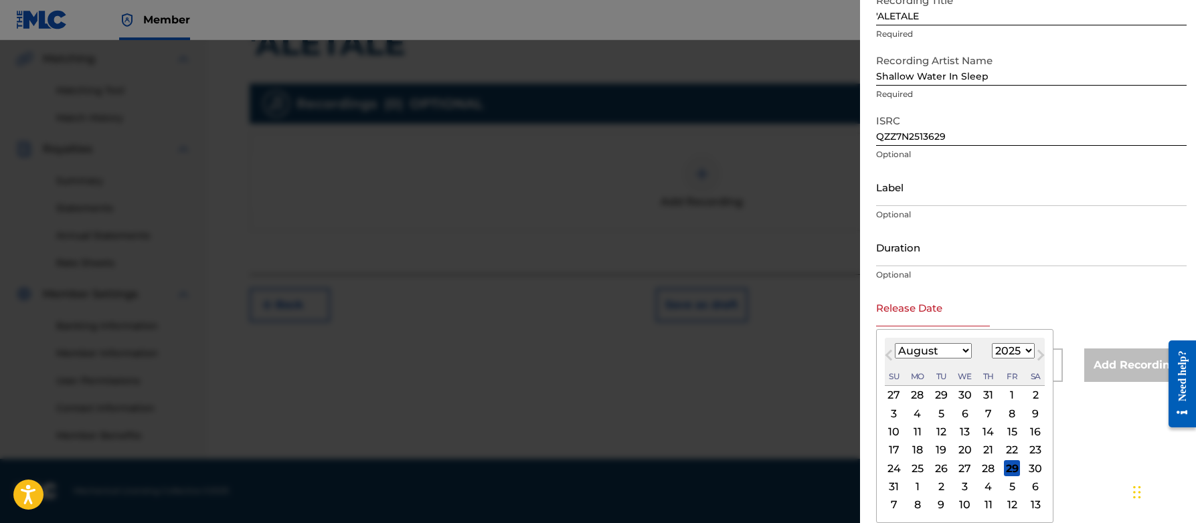
click at [894, 486] on div "31" at bounding box center [894, 487] width 16 height 16
type input "[DATE]"
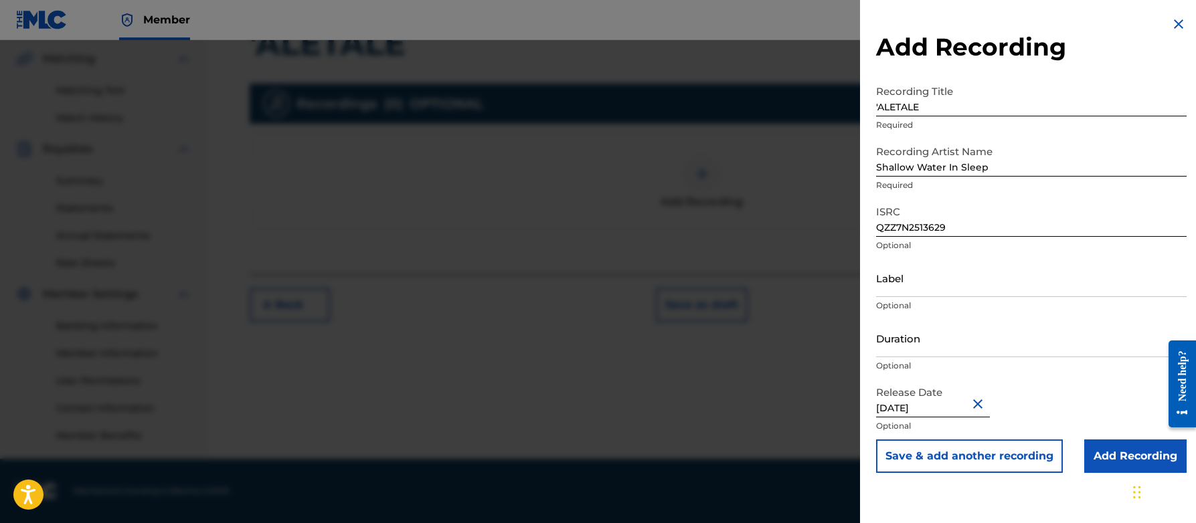
click at [1121, 458] on input "Add Recording" at bounding box center [1135, 456] width 102 height 33
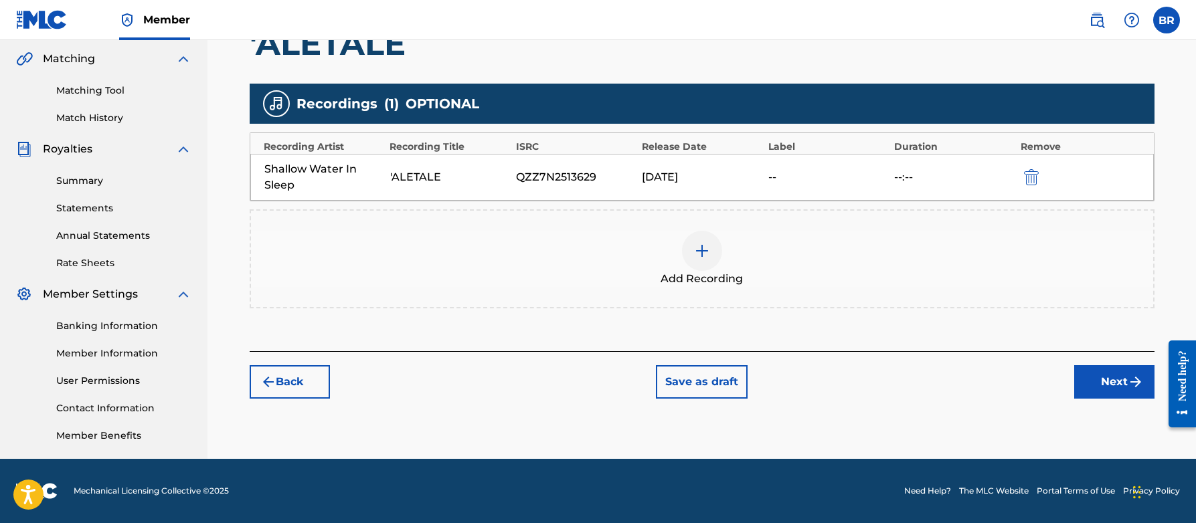
click at [1125, 383] on button "Next" at bounding box center [1114, 381] width 80 height 33
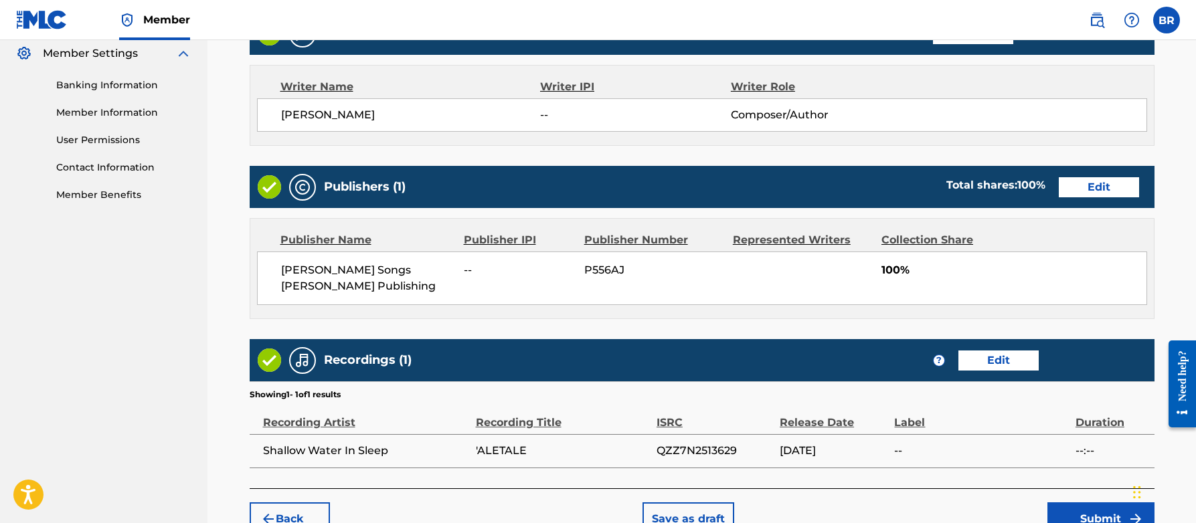
scroll to position [624, 0]
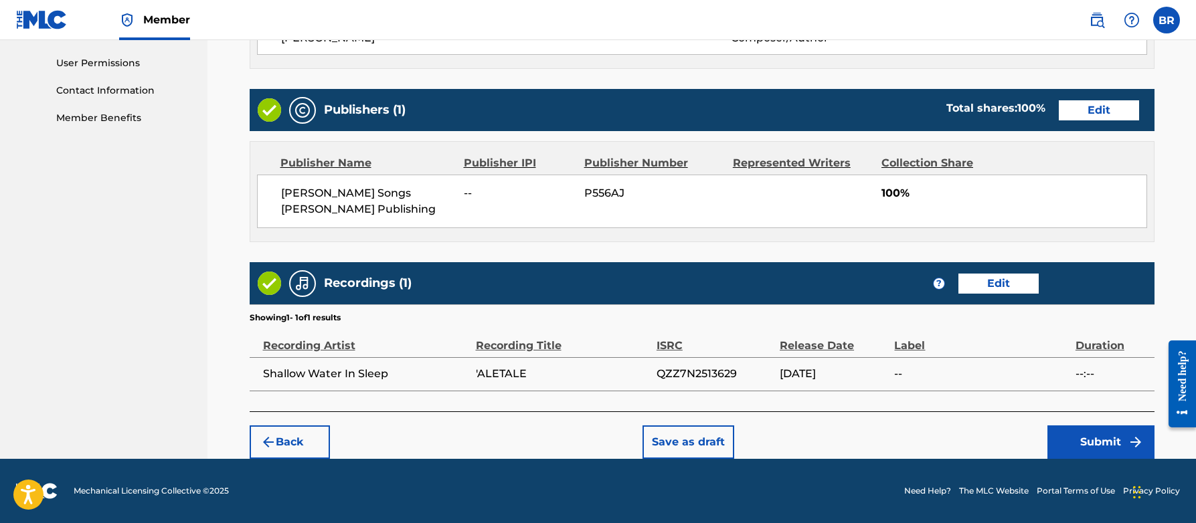
click at [1103, 440] on button "Submit" at bounding box center [1100, 442] width 107 height 33
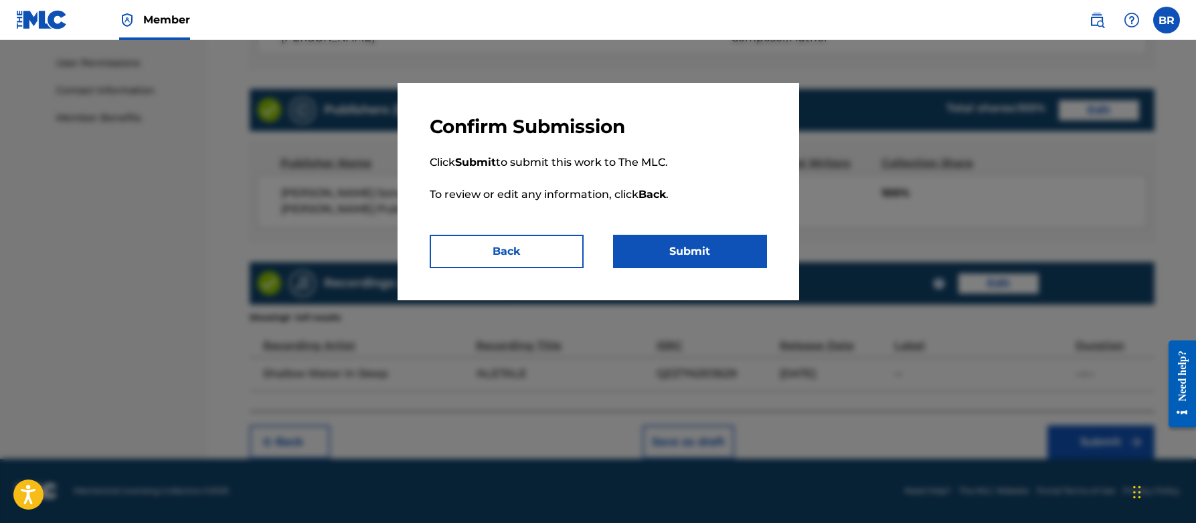
click at [681, 254] on button "Submit" at bounding box center [690, 251] width 154 height 33
